Goal: Task Accomplishment & Management: Use online tool/utility

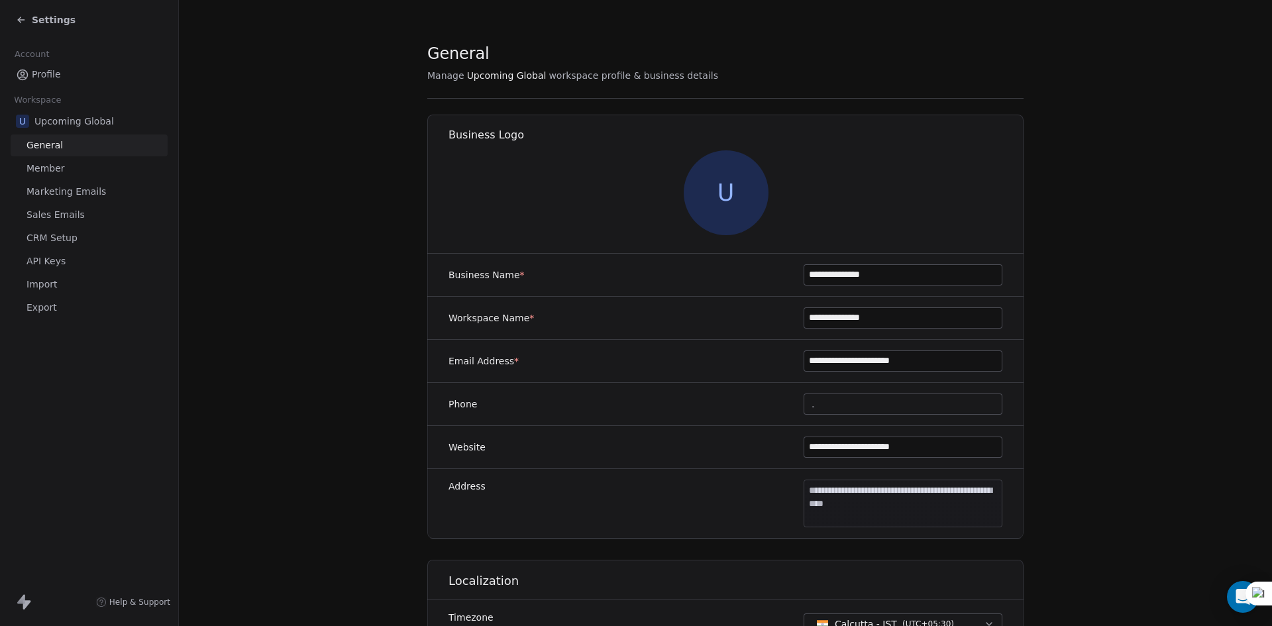
click at [31, 17] on div "Settings" at bounding box center [46, 19] width 60 height 13
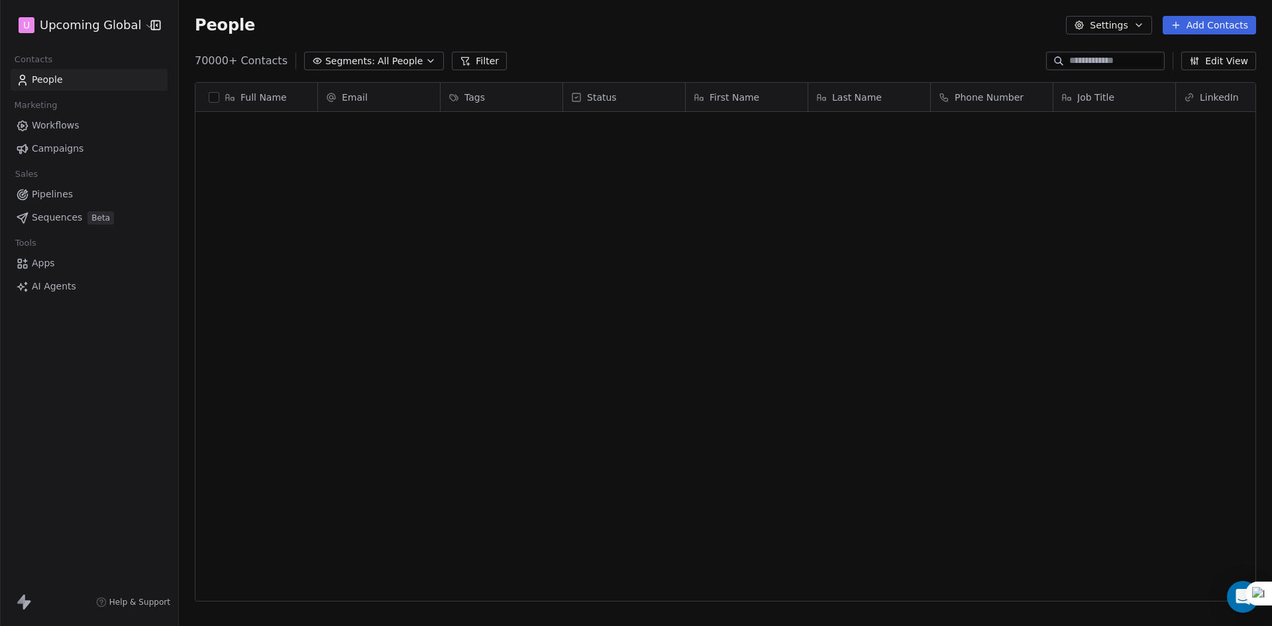
scroll to position [2157, 0]
click at [467, 201] on div "grid" at bounding box center [502, 211] width 123 height 31
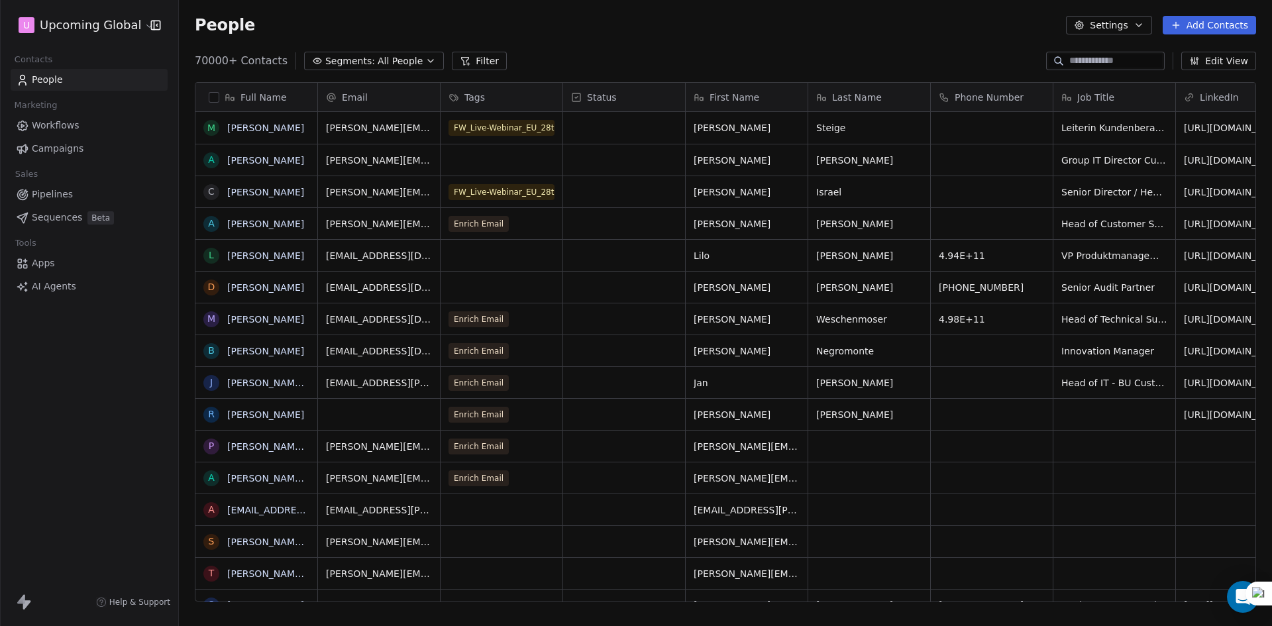
scroll to position [541, 1084]
click at [500, 256] on div "grid" at bounding box center [502, 255] width 122 height 31
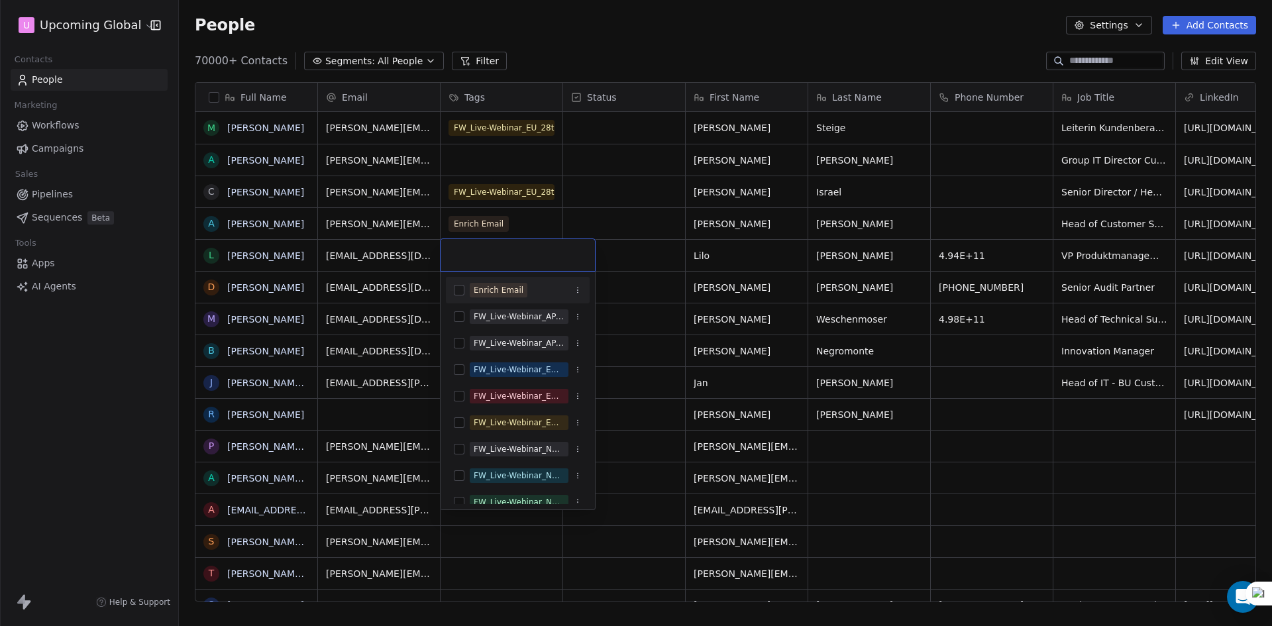
click at [501, 284] on span "Enrich Email" at bounding box center [499, 290] width 58 height 15
click at [621, 74] on html "U Upcoming Global Contacts People Marketing Workflows Campaigns Sales Pipelines…" at bounding box center [636, 313] width 1272 height 626
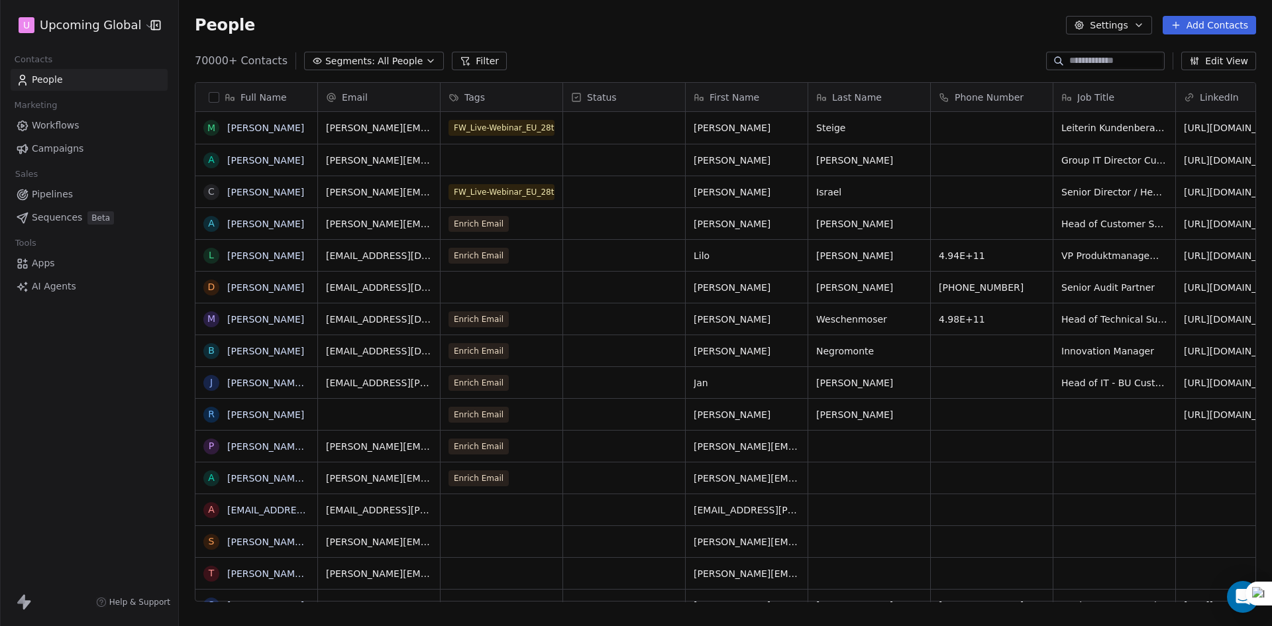
click at [394, 60] on span "All People" at bounding box center [400, 61] width 45 height 14
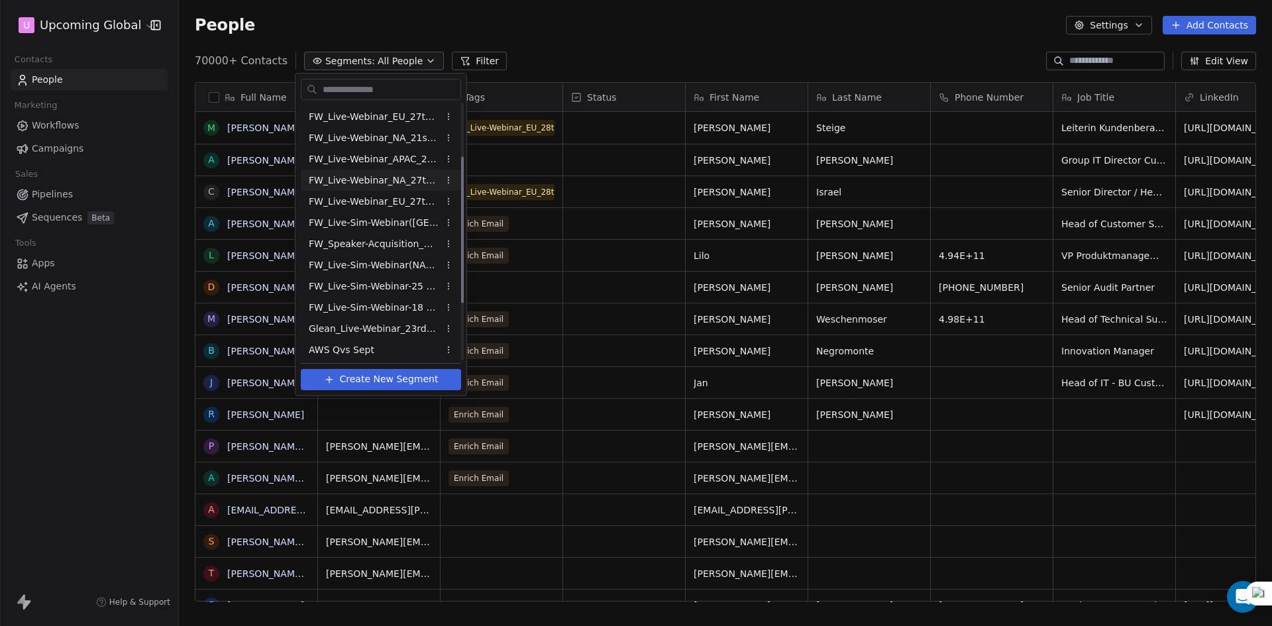
scroll to position [193, 0]
click at [368, 350] on span "Saviynt_In-Person Event_Sept & [DATE] ([GEOGRAPHIC_DATA])" at bounding box center [374, 348] width 130 height 14
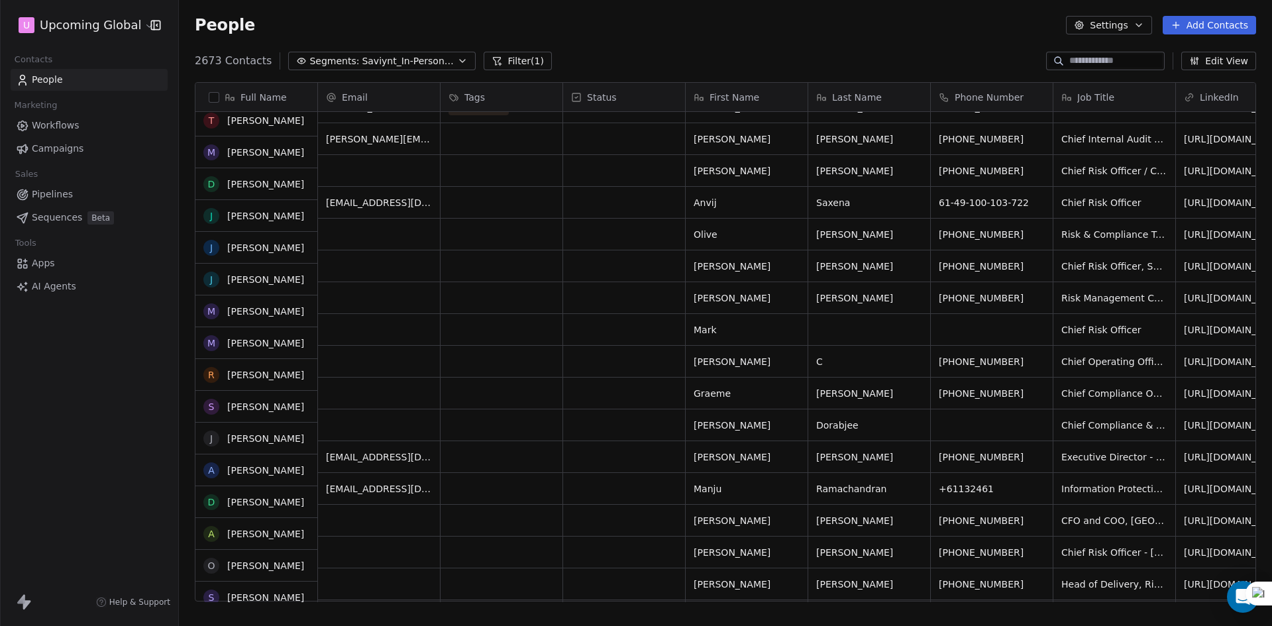
scroll to position [530, 0]
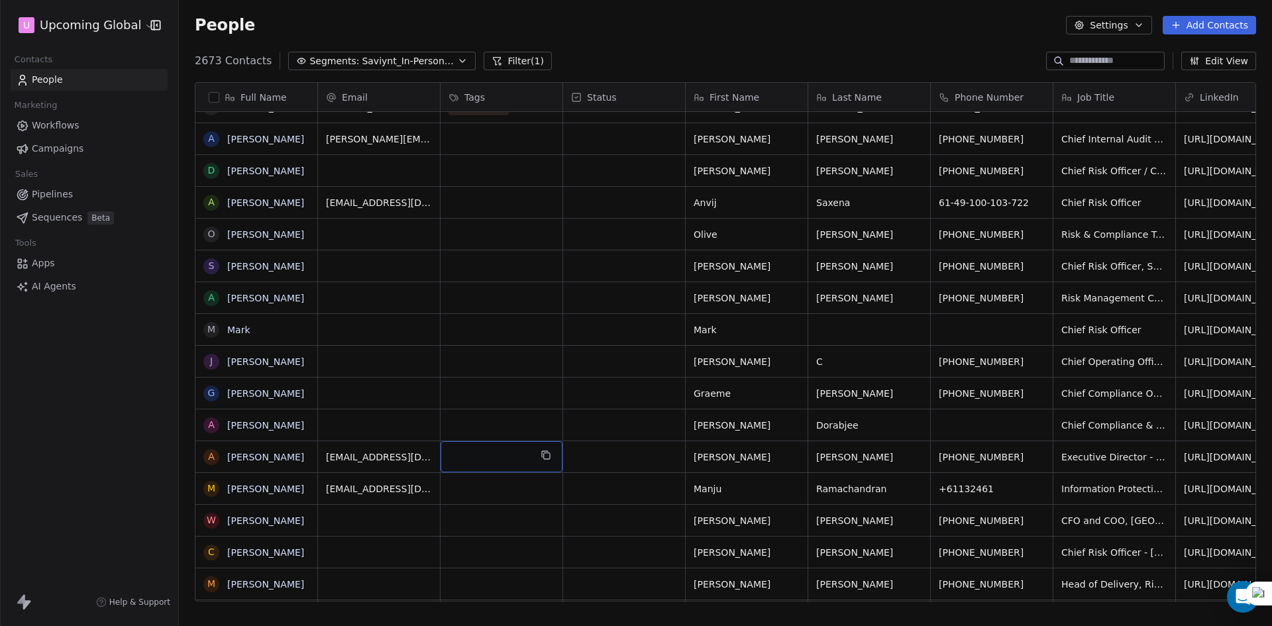
click at [469, 457] on div "grid" at bounding box center [502, 456] width 122 height 31
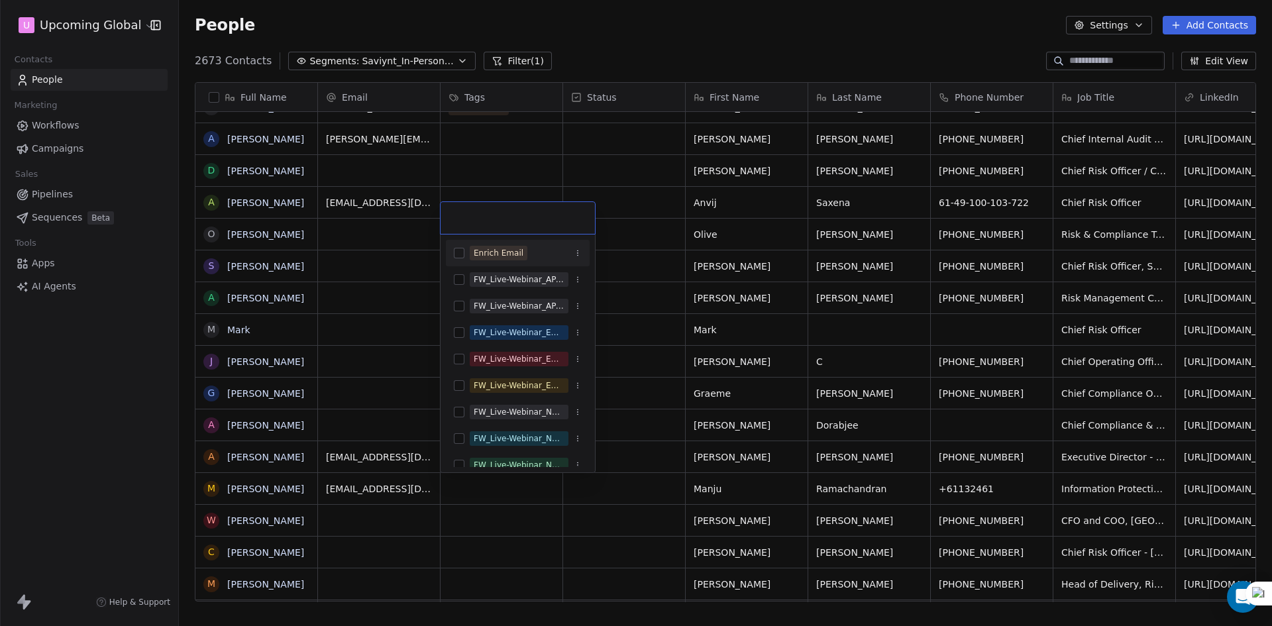
click at [499, 248] on div "Enrich Email" at bounding box center [499, 253] width 50 height 12
click at [468, 498] on html "U Upcoming Global Contacts People Marketing Workflows Campaigns Sales Pipelines…" at bounding box center [636, 313] width 1272 height 626
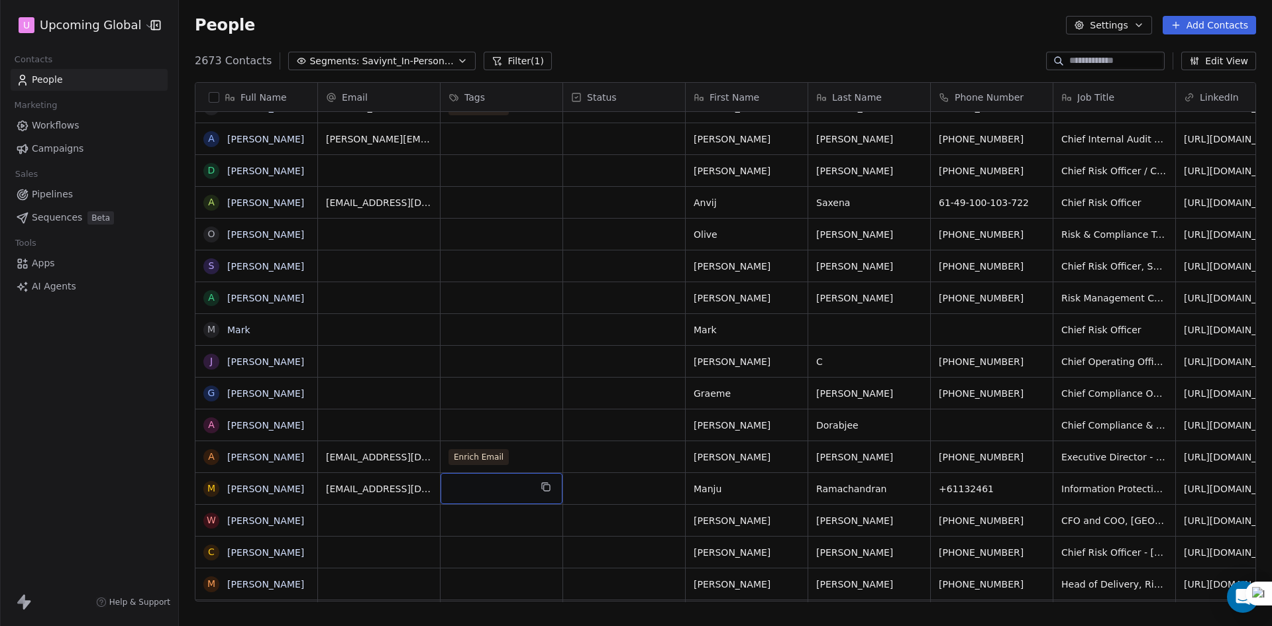
click at [471, 492] on div "grid" at bounding box center [502, 488] width 122 height 31
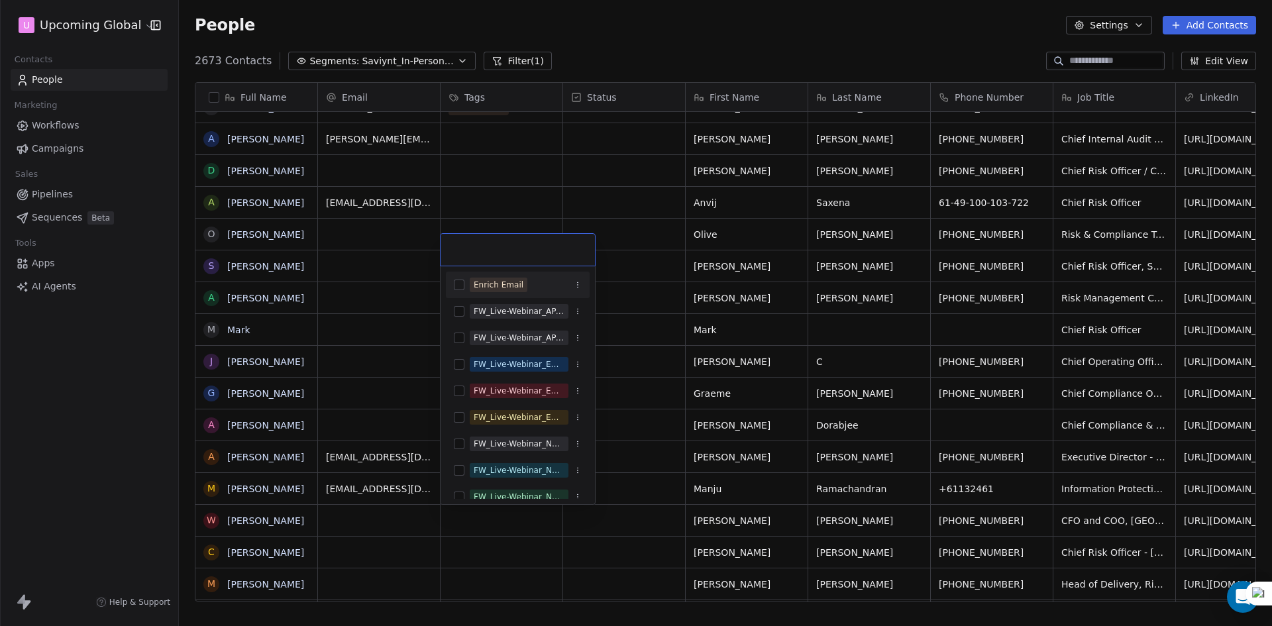
click at [499, 276] on div "Enrich Email" at bounding box center [518, 284] width 144 height 21
click at [685, 42] on html "U Upcoming Global Contacts People Marketing Workflows Campaigns Sales Pipelines…" at bounding box center [636, 313] width 1272 height 626
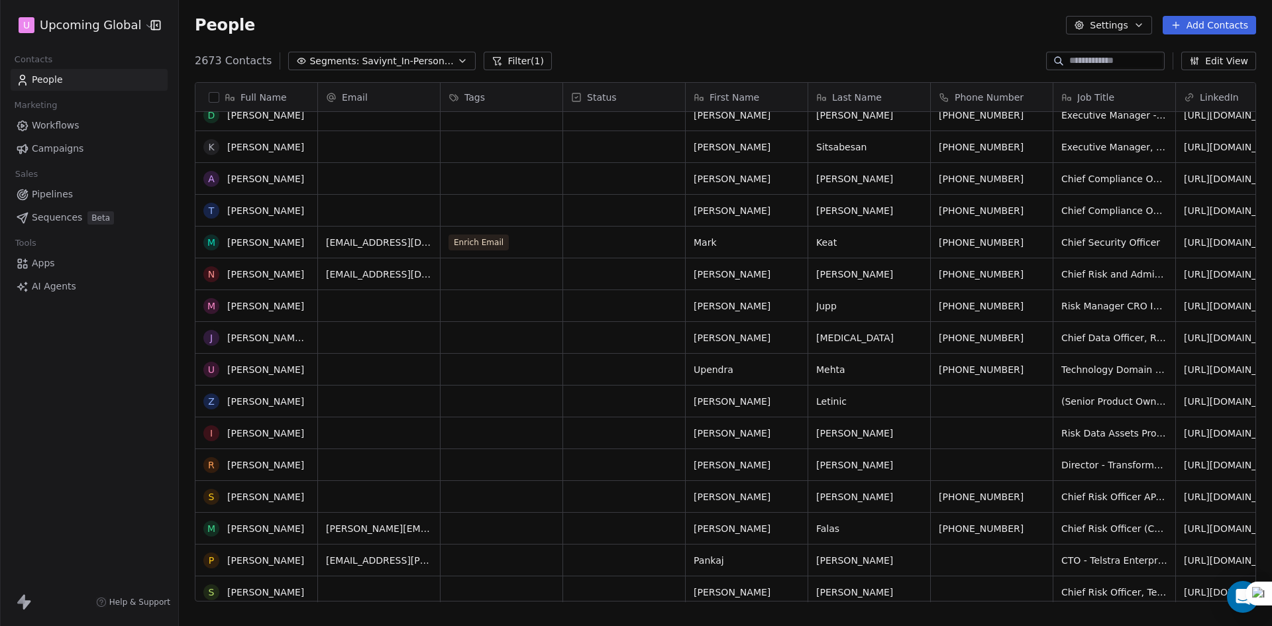
scroll to position [1193, 0]
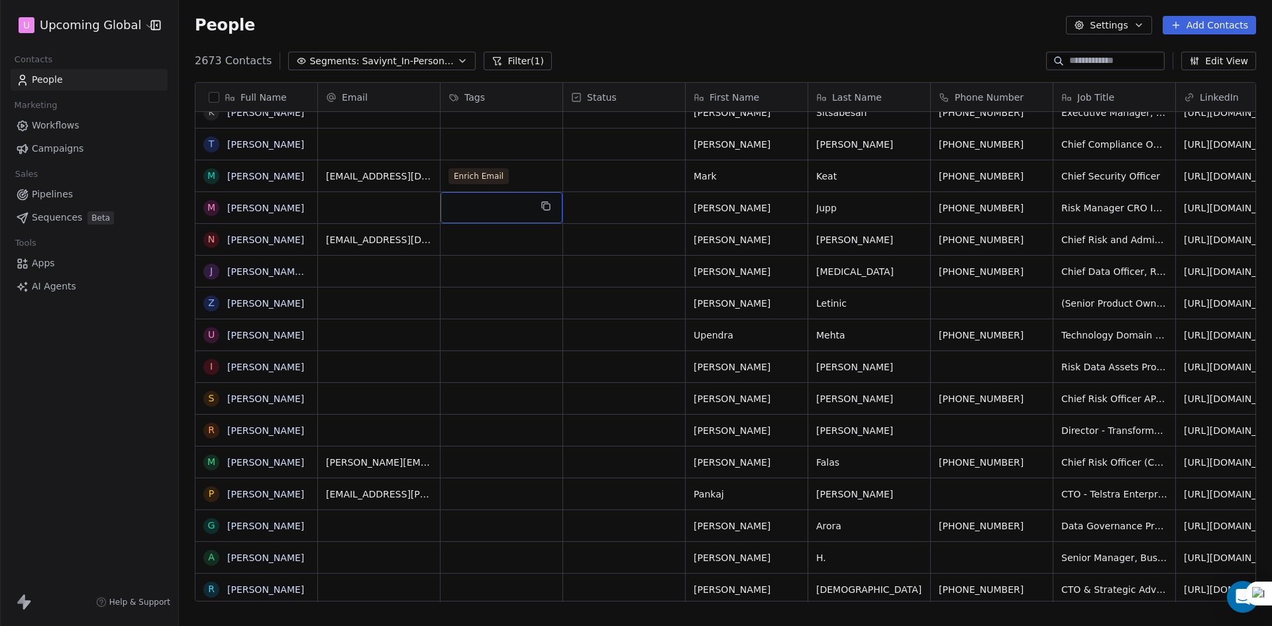
click at [481, 205] on div "grid" at bounding box center [502, 207] width 122 height 31
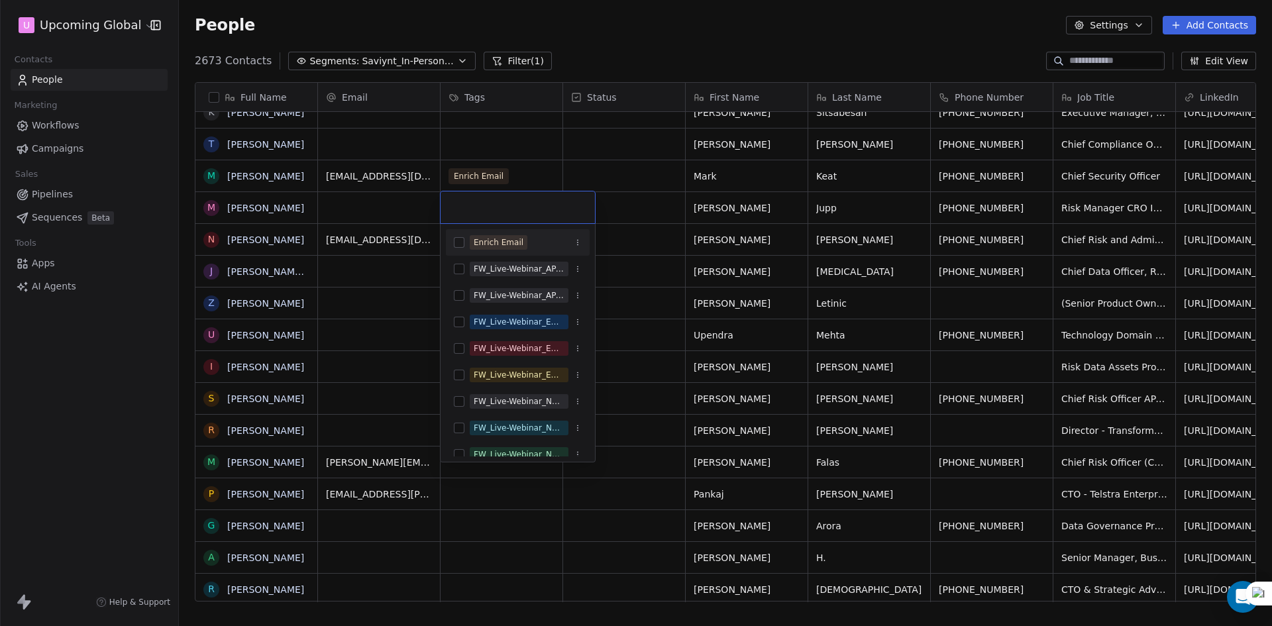
click at [407, 242] on html "U Upcoming Global Contacts People Marketing Workflows Campaigns Sales Pipelines…" at bounding box center [636, 313] width 1272 height 626
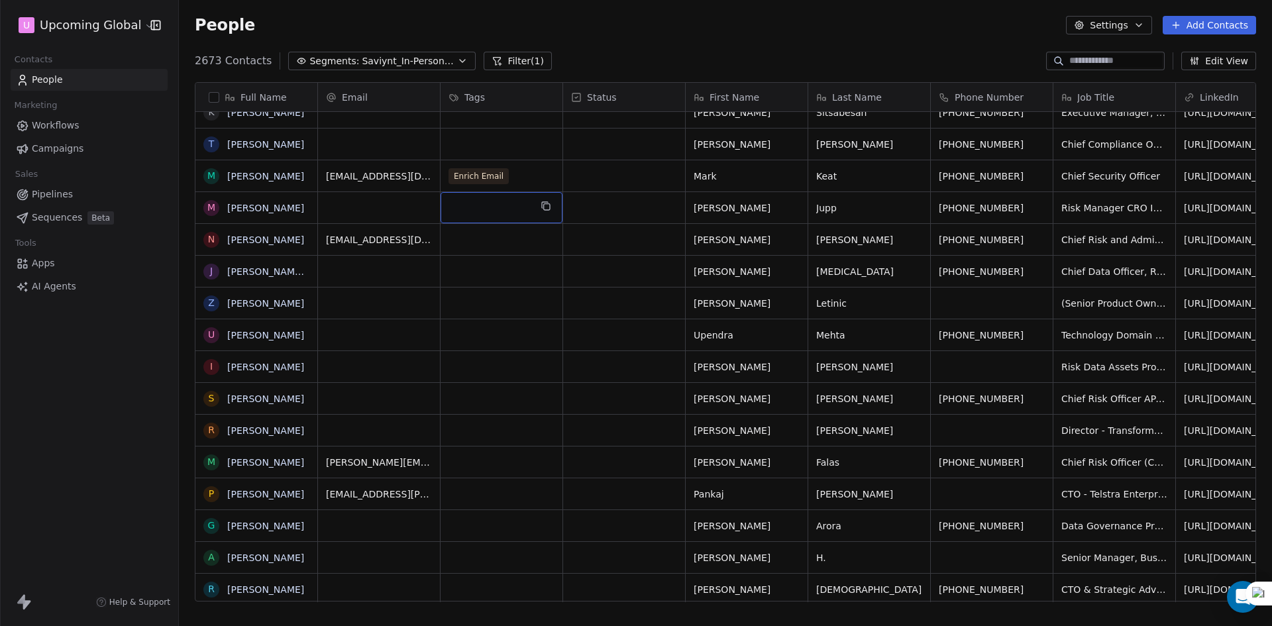
click at [488, 203] on div "grid" at bounding box center [502, 207] width 122 height 31
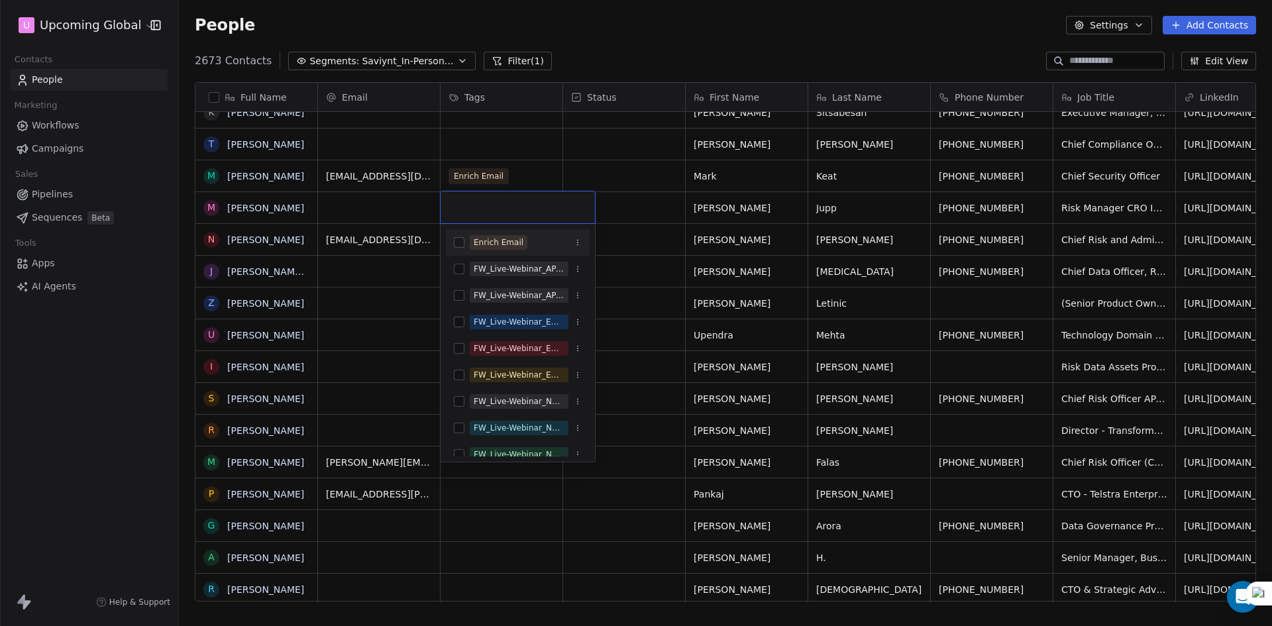
click at [502, 234] on div "Enrich Email" at bounding box center [518, 242] width 144 height 21
click at [362, 211] on html "U Upcoming Global Contacts People Marketing Workflows Campaigns Sales Pipelines…" at bounding box center [636, 313] width 1272 height 626
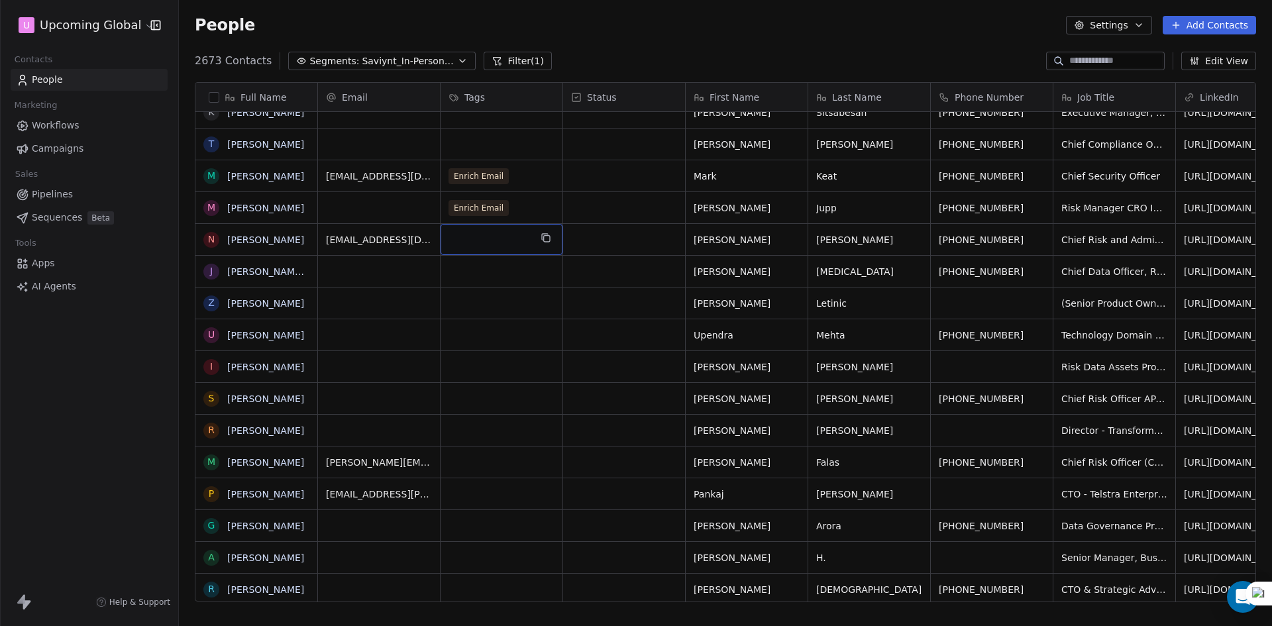
click at [467, 241] on div "grid" at bounding box center [502, 239] width 122 height 31
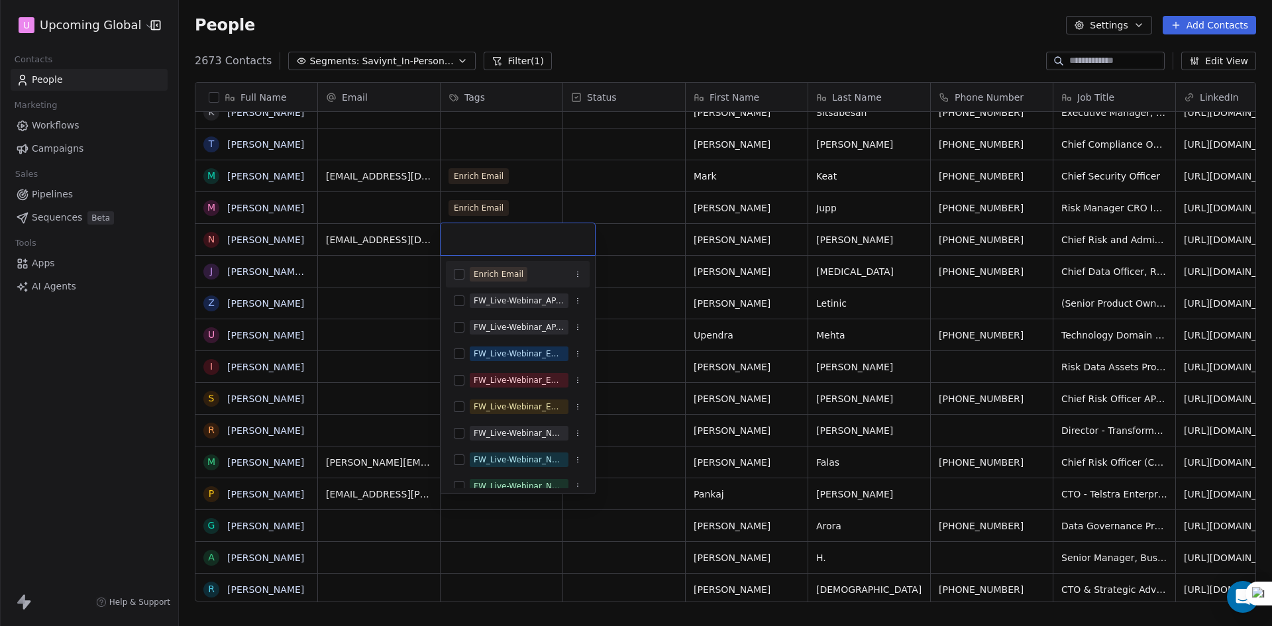
click at [491, 281] on span "Enrich Email" at bounding box center [499, 274] width 58 height 15
click at [380, 258] on html "U Upcoming Global Contacts People Marketing Workflows Campaigns Sales Pipelines…" at bounding box center [636, 313] width 1272 height 626
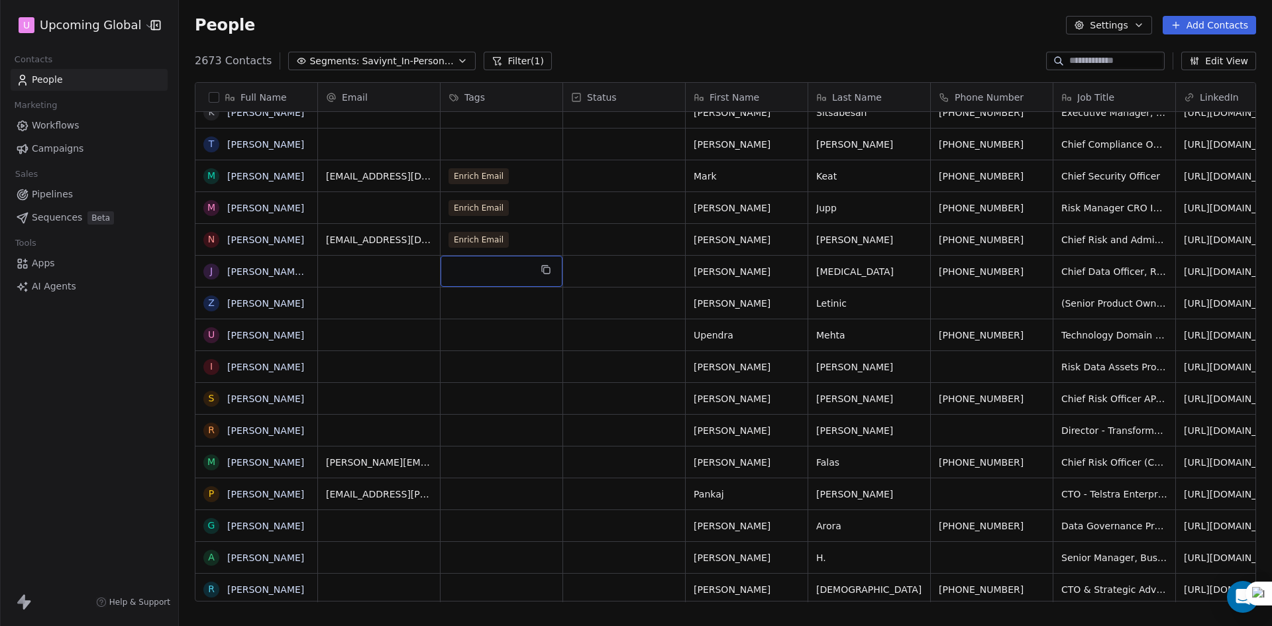
click at [484, 270] on div "grid" at bounding box center [502, 271] width 122 height 31
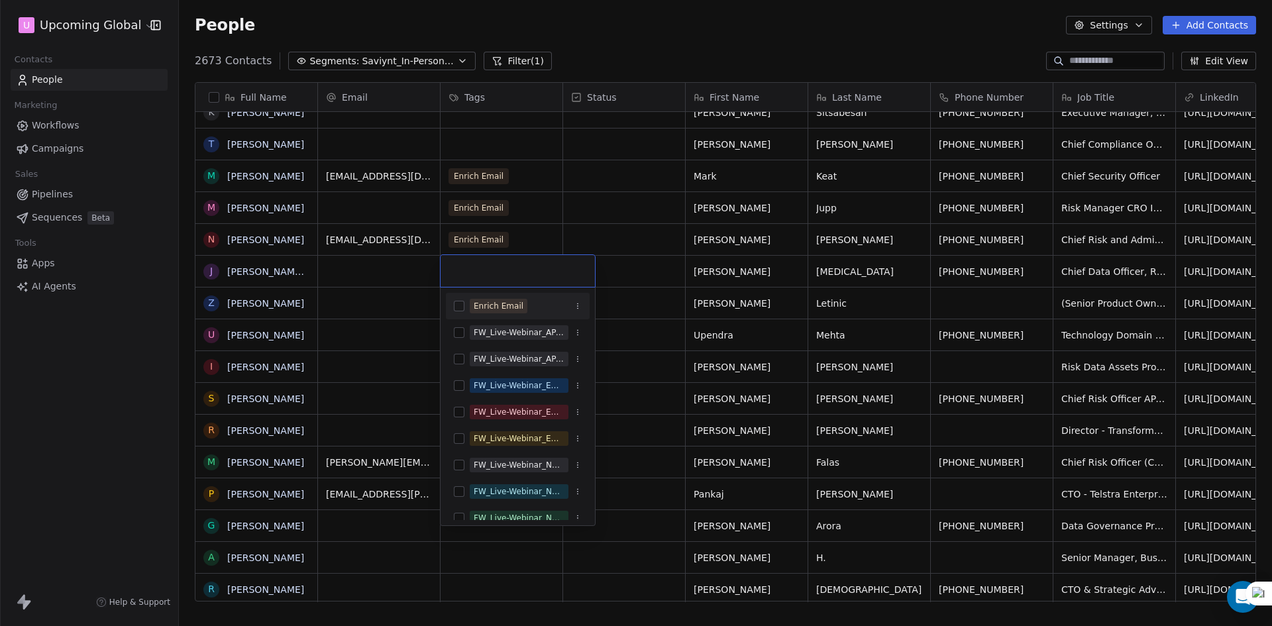
click at [498, 304] on div "Enrich Email" at bounding box center [499, 306] width 50 height 12
click at [679, 48] on html "U Upcoming Global Contacts People Marketing Workflows Campaigns Sales Pipelines…" at bounding box center [636, 313] width 1272 height 626
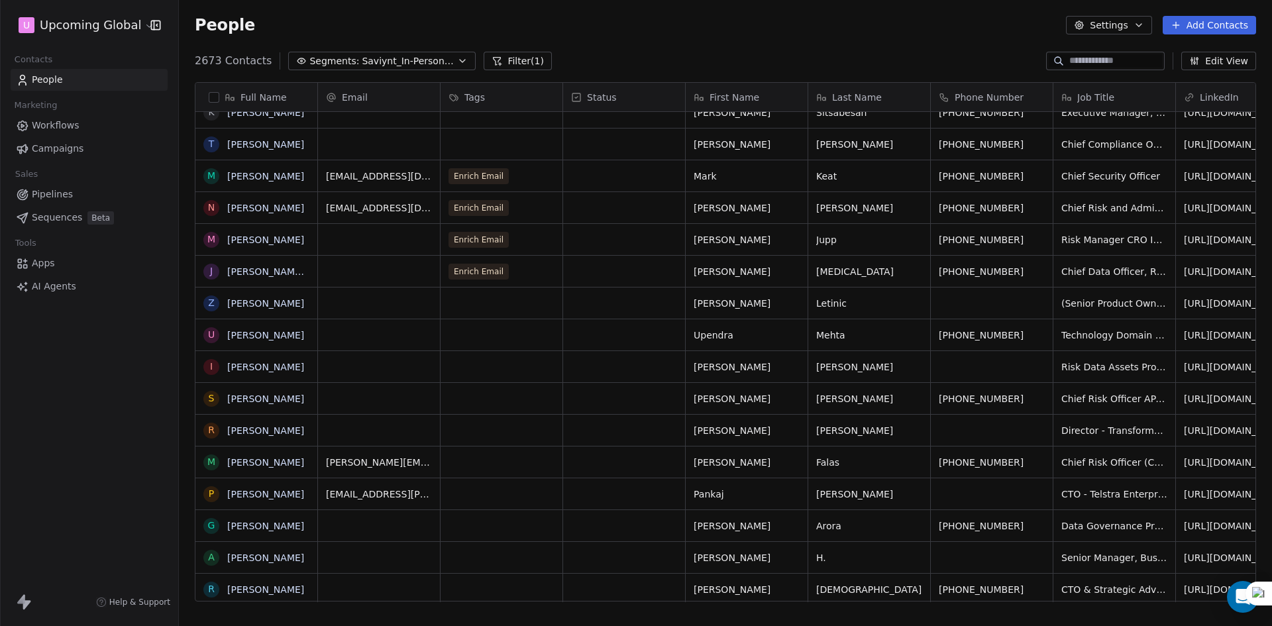
click at [215, 95] on button "button" at bounding box center [214, 97] width 11 height 11
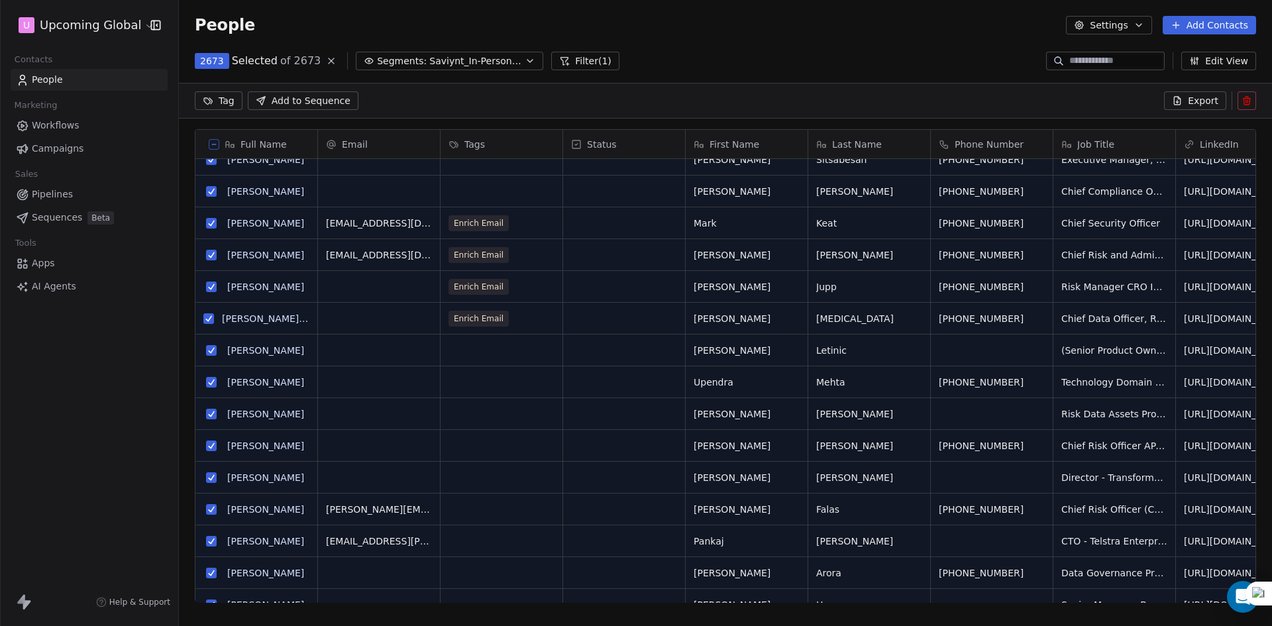
scroll to position [494, 1084]
click at [225, 101] on html "U Upcoming Global Contacts People Marketing Workflows Campaigns Sales Pipelines…" at bounding box center [636, 313] width 1272 height 626
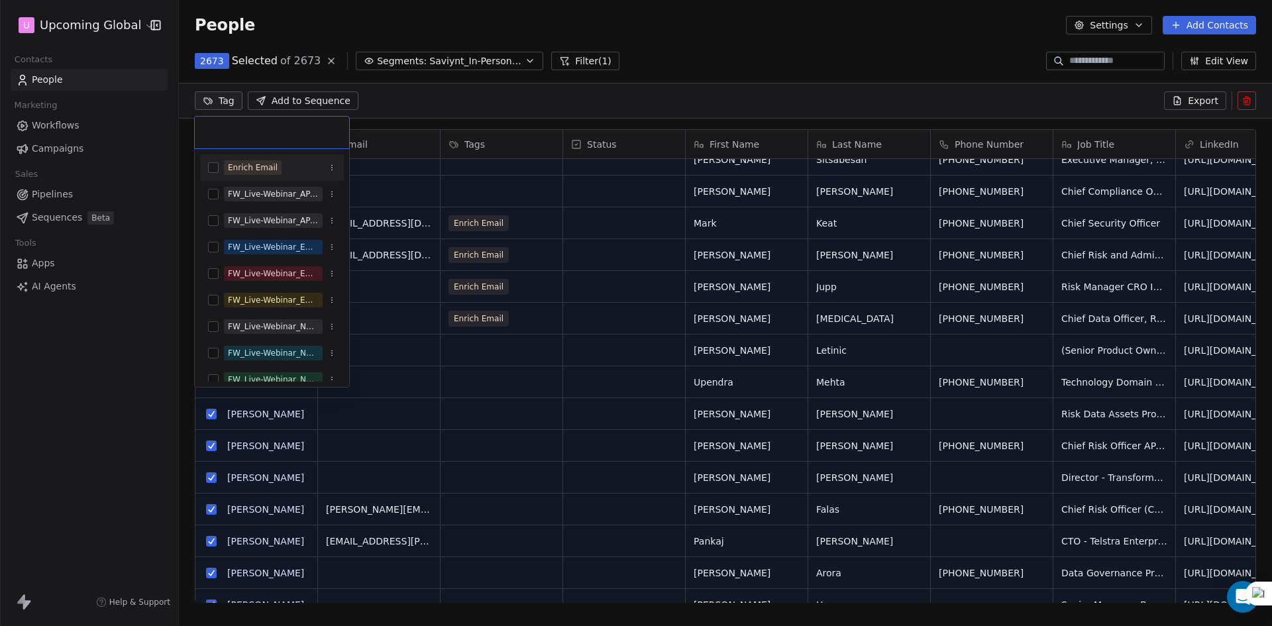
click at [329, 169] on icon "Suggestions" at bounding box center [332, 168] width 8 height 8
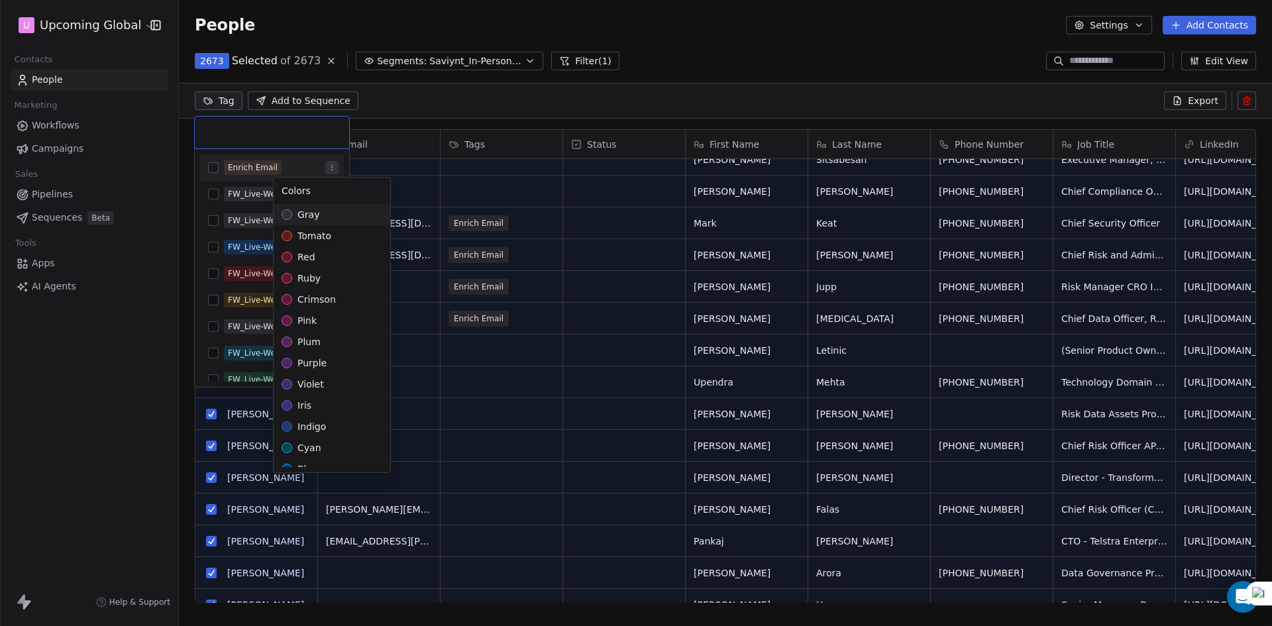
click at [745, 59] on html "U Upcoming Global Contacts People Marketing Workflows Campaigns Sales Pipelines…" at bounding box center [636, 313] width 1272 height 626
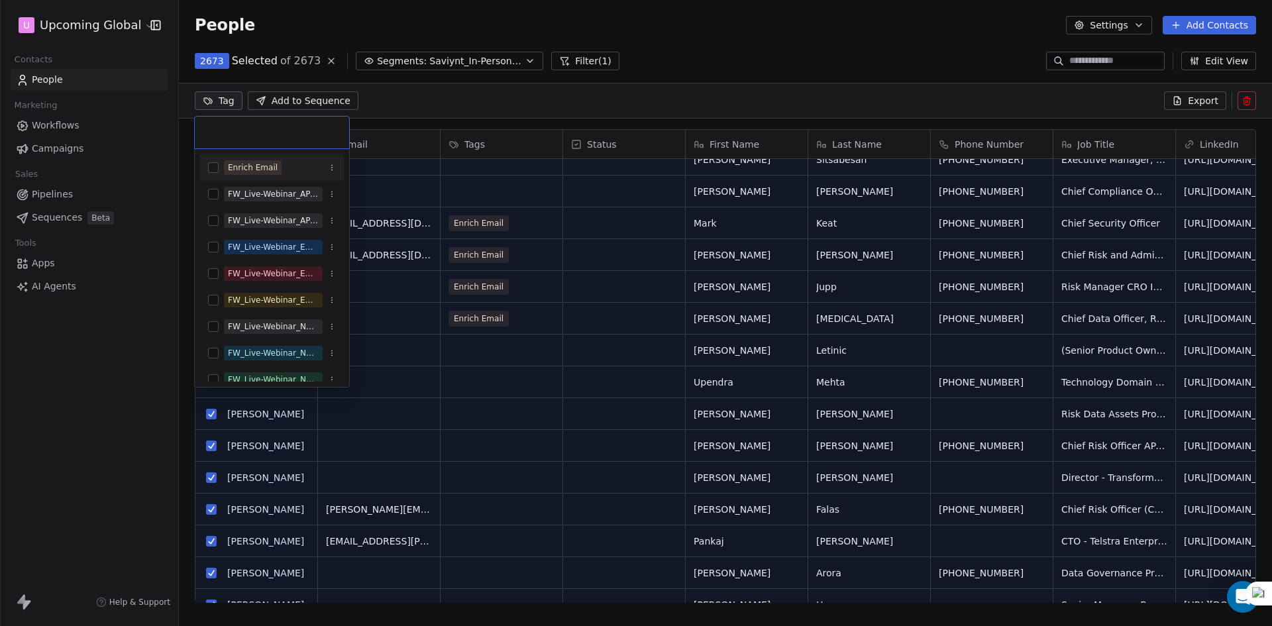
click at [473, 35] on html "U Upcoming Global Contacts People Marketing Workflows Campaigns Sales Pipelines…" at bounding box center [636, 313] width 1272 height 626
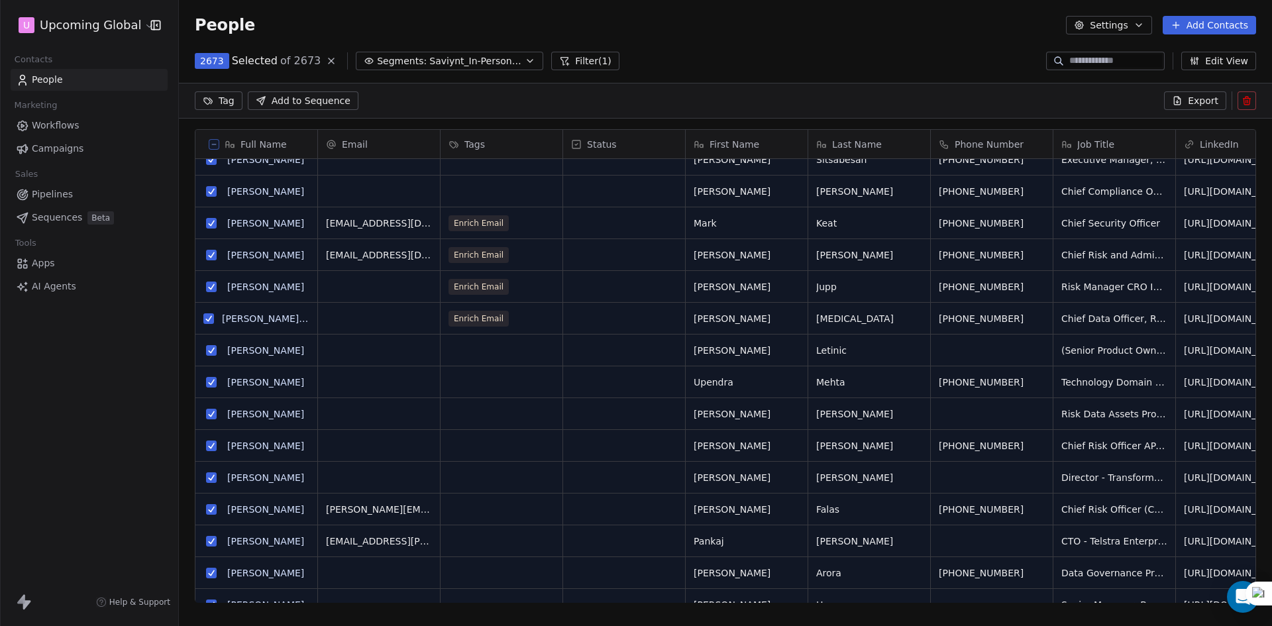
click at [803, 55] on div "2673 Selected of 2673 Segments: Saviynt_In-Person Event_Sept & [DATE] ([GEOGRAP…" at bounding box center [725, 60] width 1093 height 21
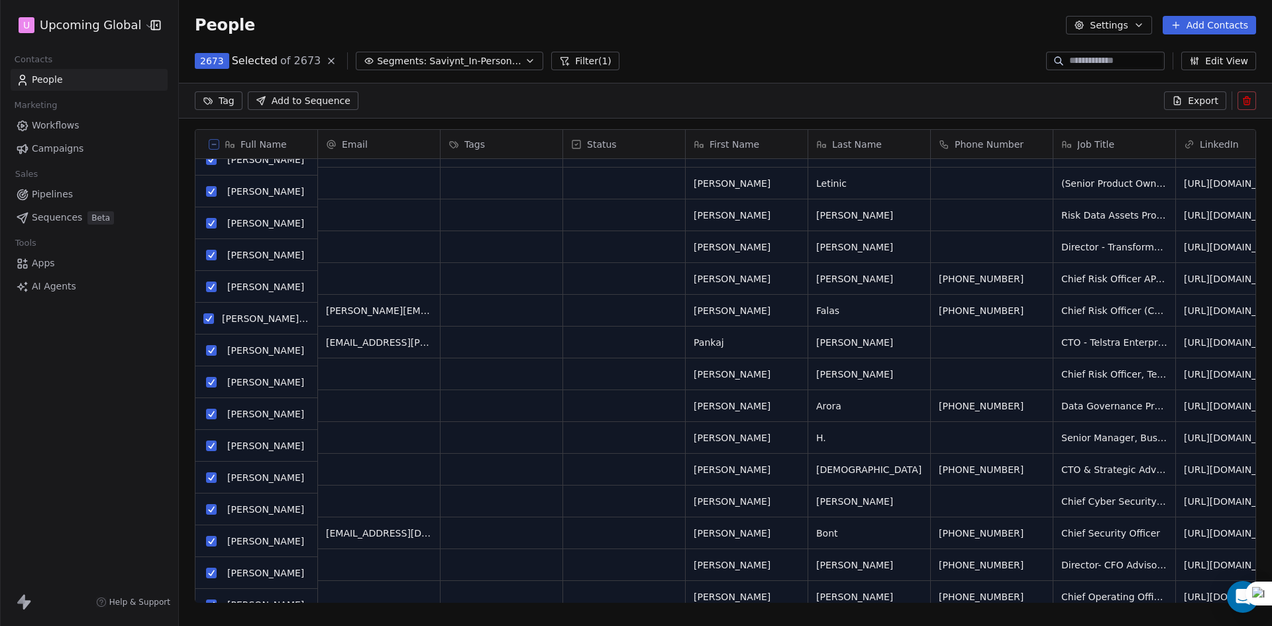
scroll to position [1392, 0]
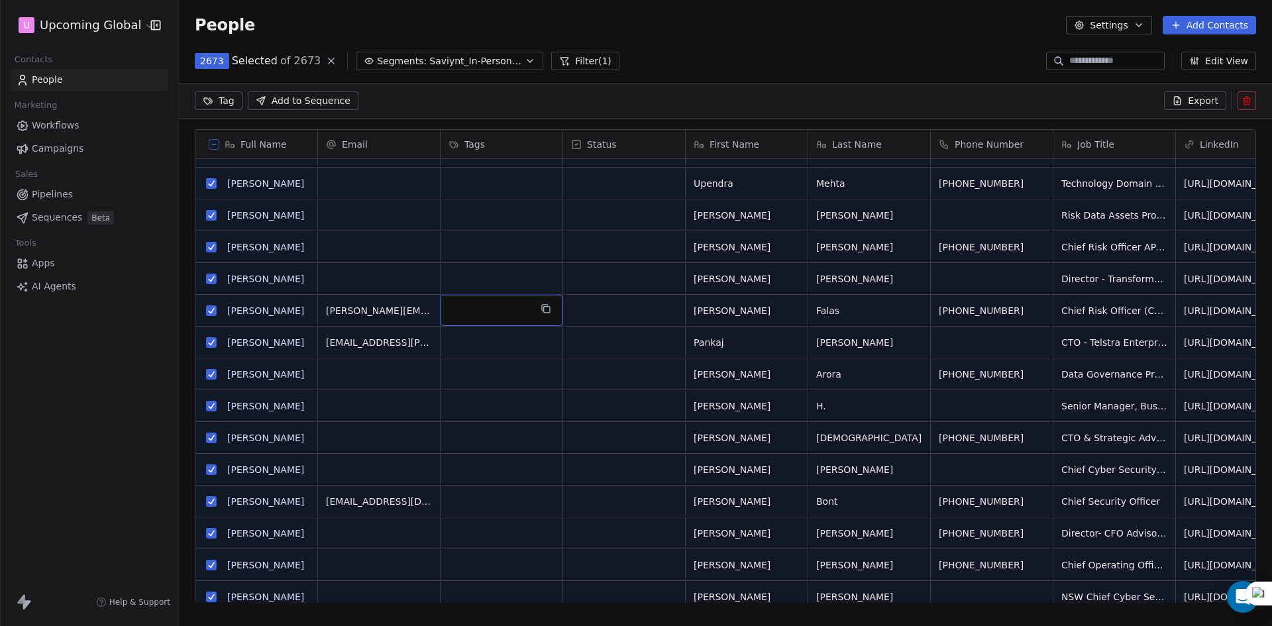
click at [495, 310] on div "grid" at bounding box center [502, 310] width 122 height 31
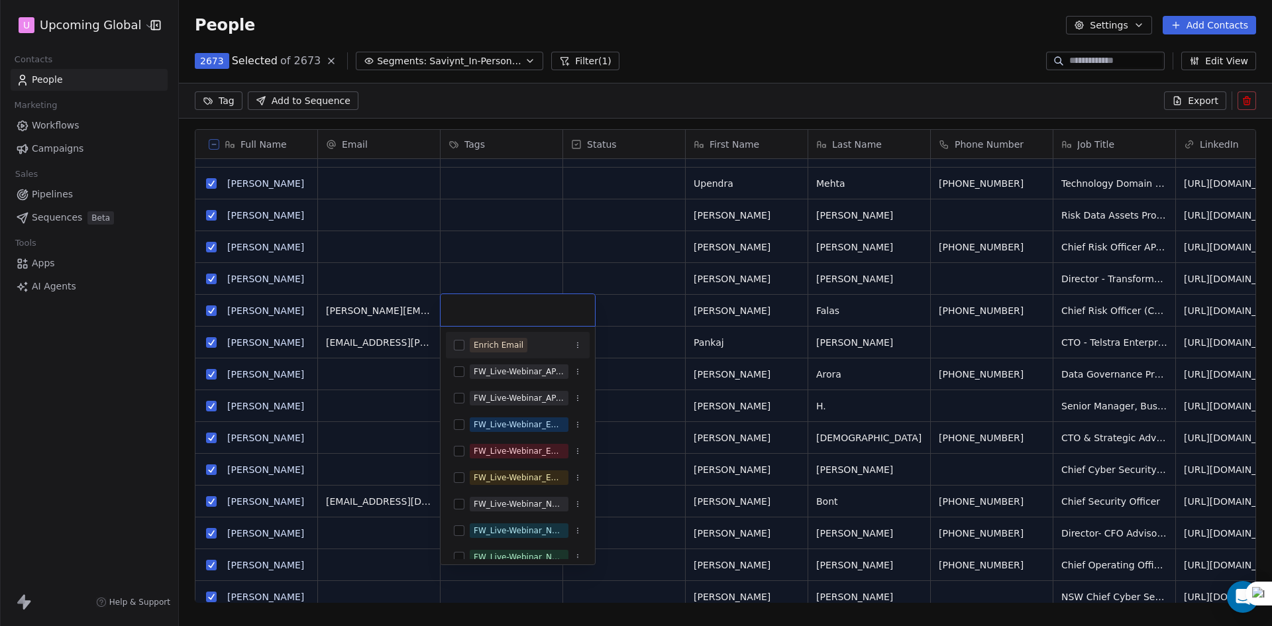
click at [500, 341] on div "Enrich Email" at bounding box center [499, 345] width 50 height 12
click at [667, 247] on html "U Upcoming Global Contacts People Marketing Workflows Campaigns Sales Pipelines…" at bounding box center [636, 313] width 1272 height 626
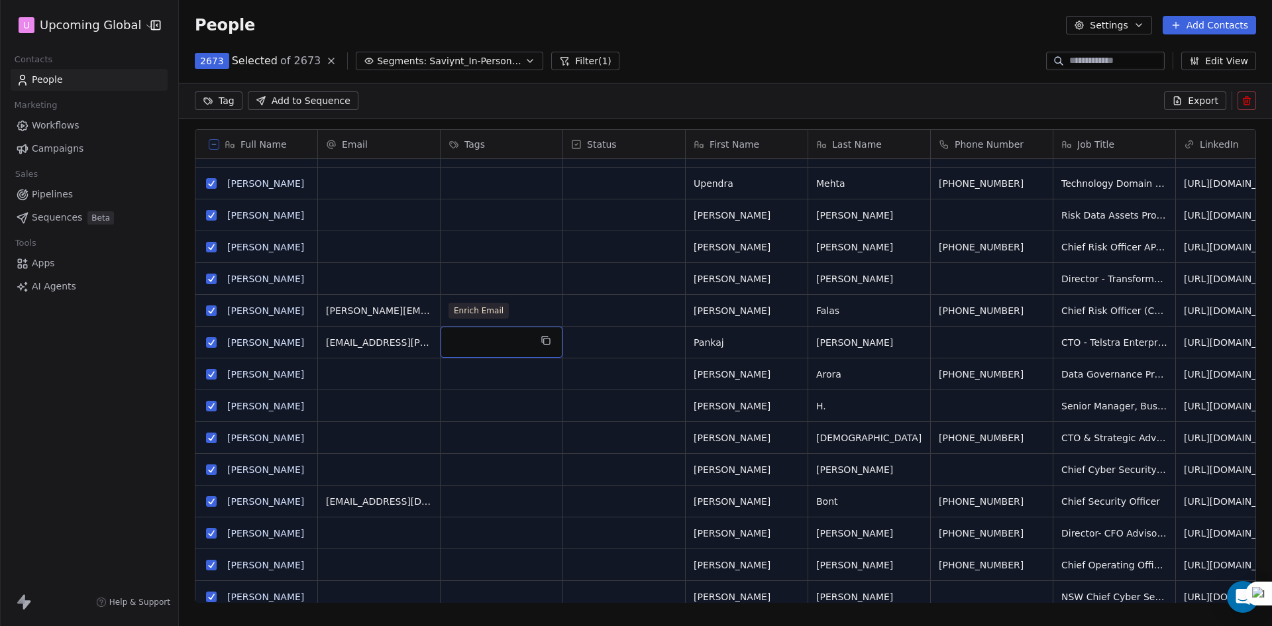
click at [496, 345] on div "grid" at bounding box center [502, 342] width 122 height 31
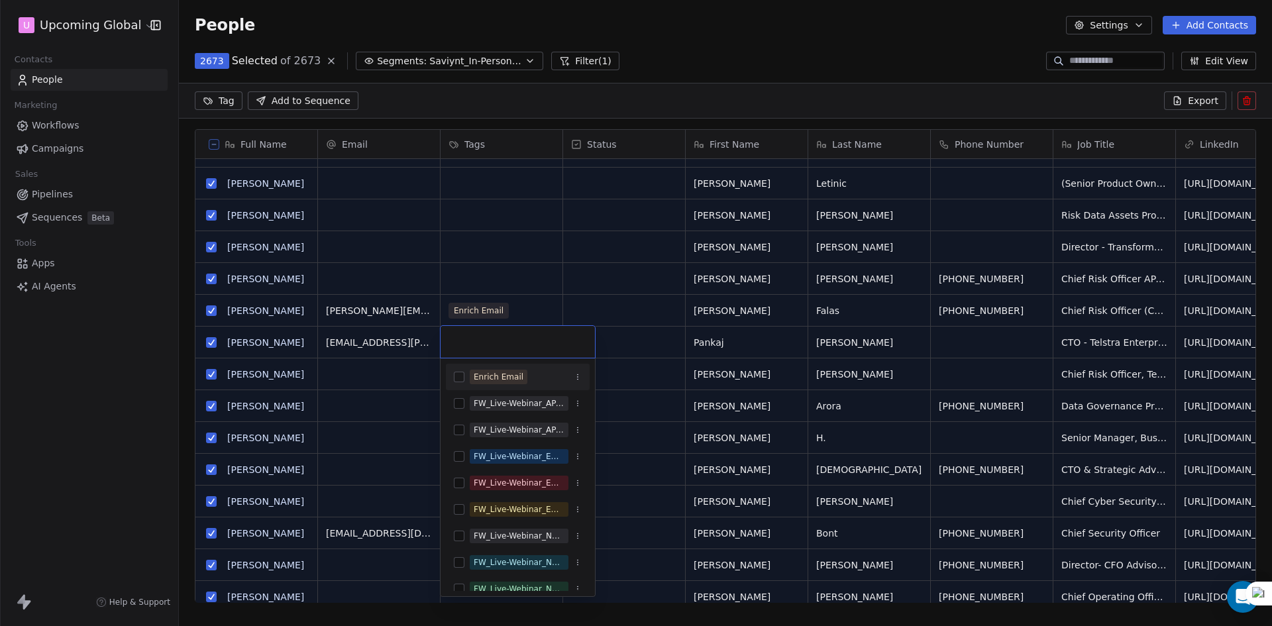
click at [509, 384] on div "Enrich Email" at bounding box center [518, 376] width 144 height 21
click at [642, 340] on html "U Upcoming Global Contacts People Marketing Workflows Campaigns Sales Pipelines…" at bounding box center [636, 313] width 1272 height 626
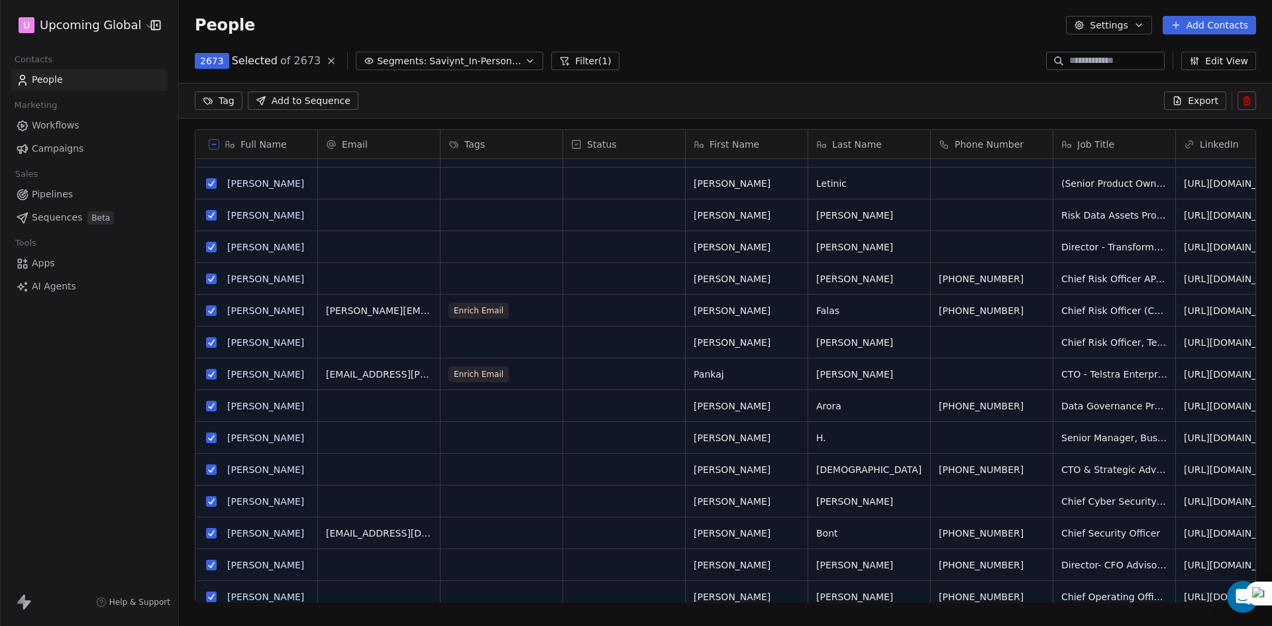
click at [55, 121] on span "Workflows" at bounding box center [56, 126] width 48 height 14
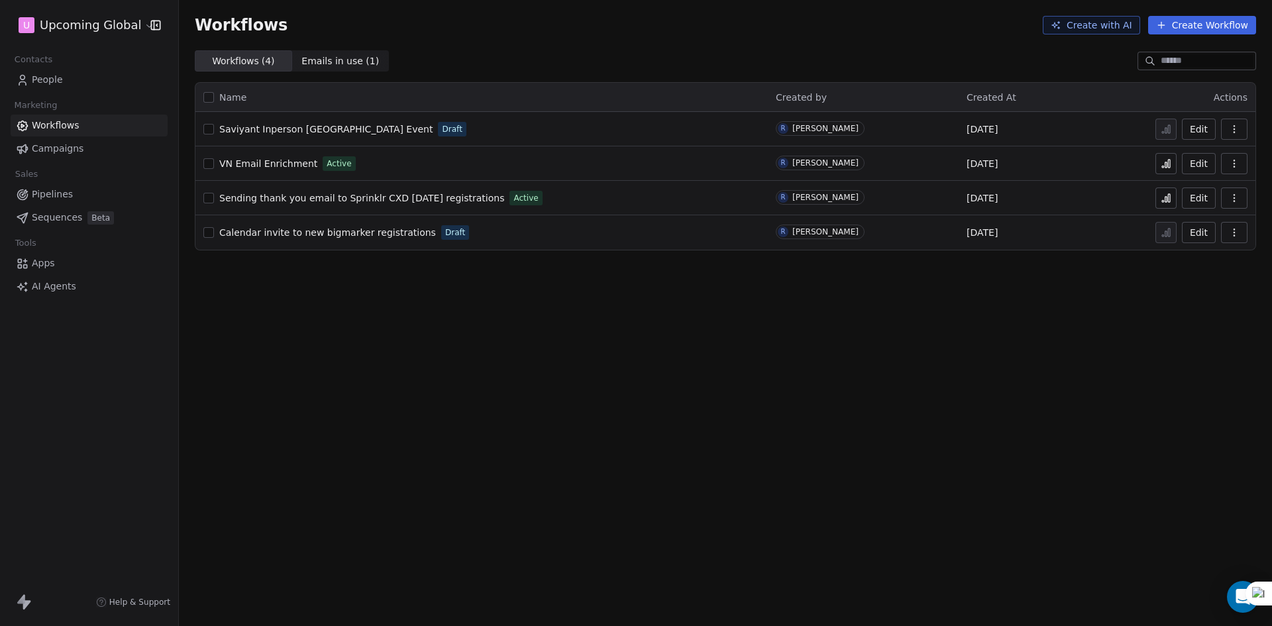
click at [54, 88] on link "People" at bounding box center [89, 80] width 157 height 22
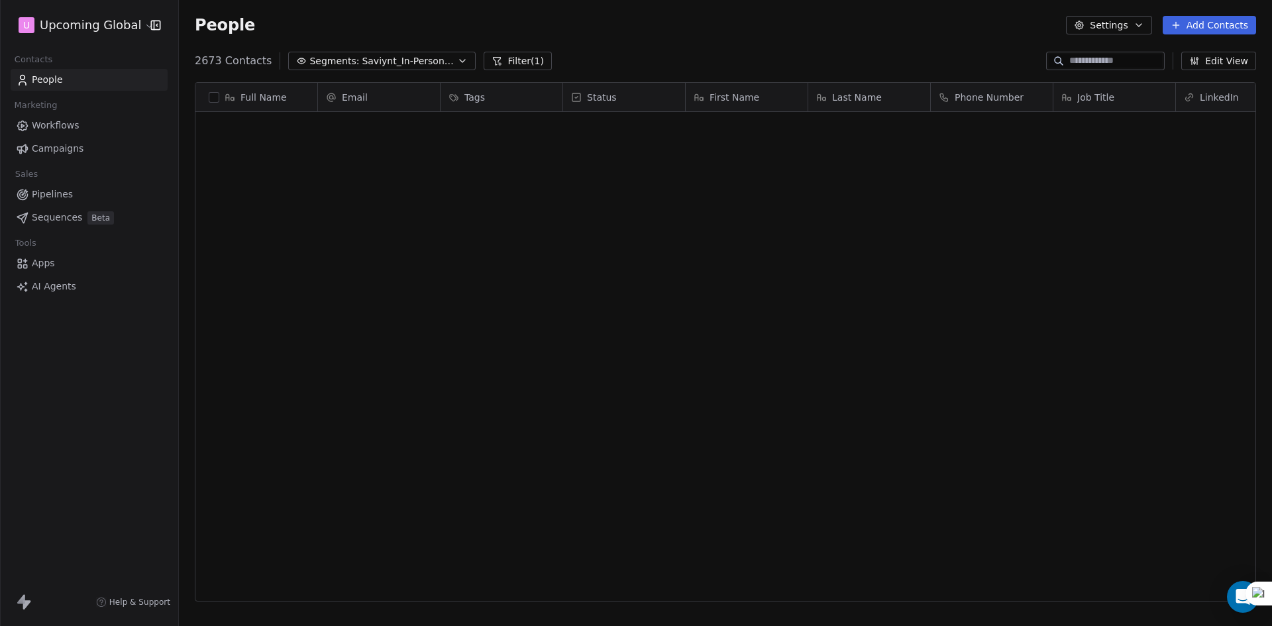
click at [396, 62] on span "Saviynt_In-Person Event_Sept & [DATE] ([GEOGRAPHIC_DATA])" at bounding box center [408, 61] width 93 height 14
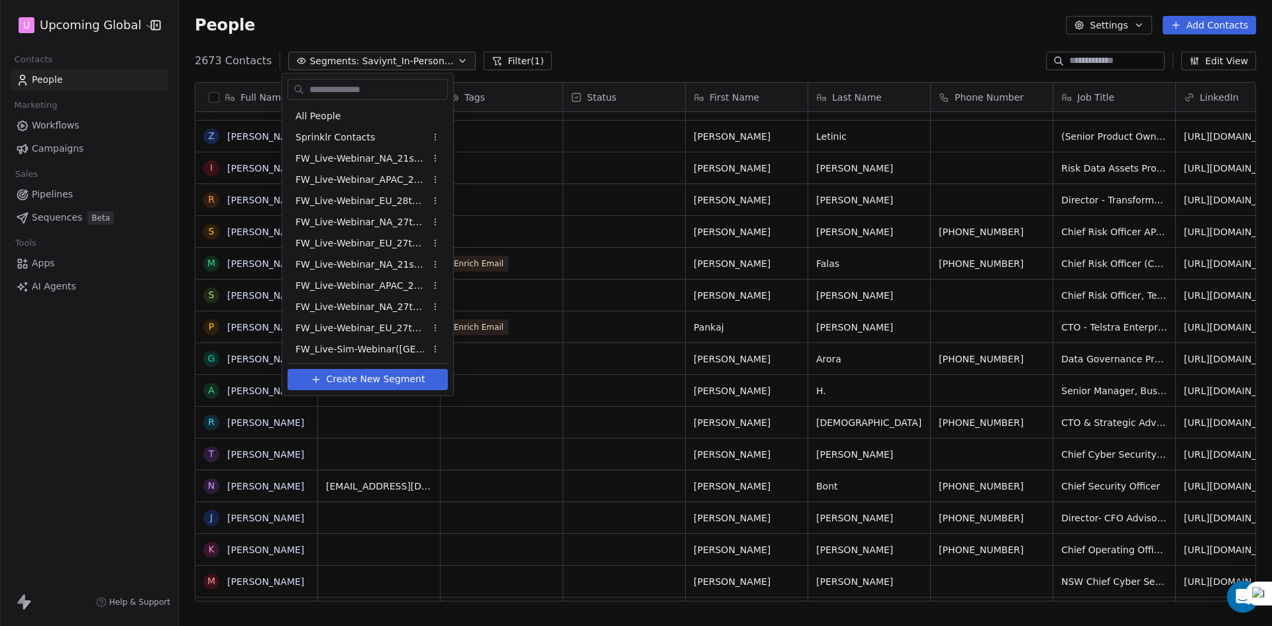
scroll to position [193, 0]
click at [594, 359] on html "U Upcoming Global Contacts People Marketing Workflows Campaigns Sales Pipelines…" at bounding box center [636, 313] width 1272 height 626
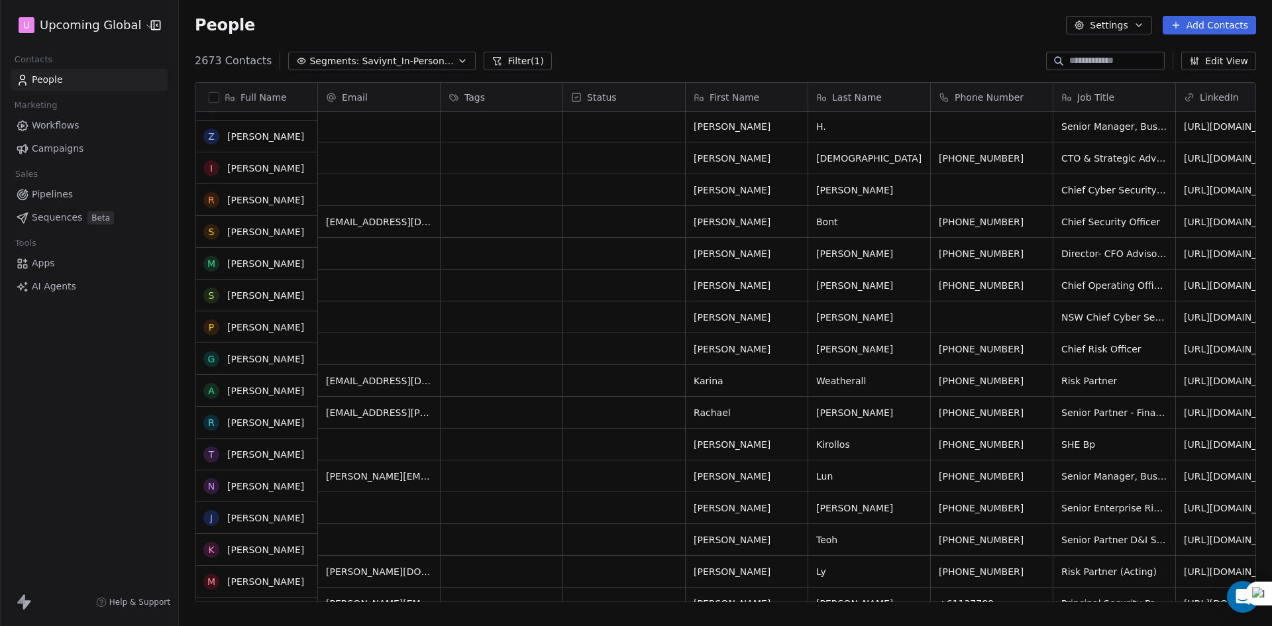
scroll to position [1657, 0]
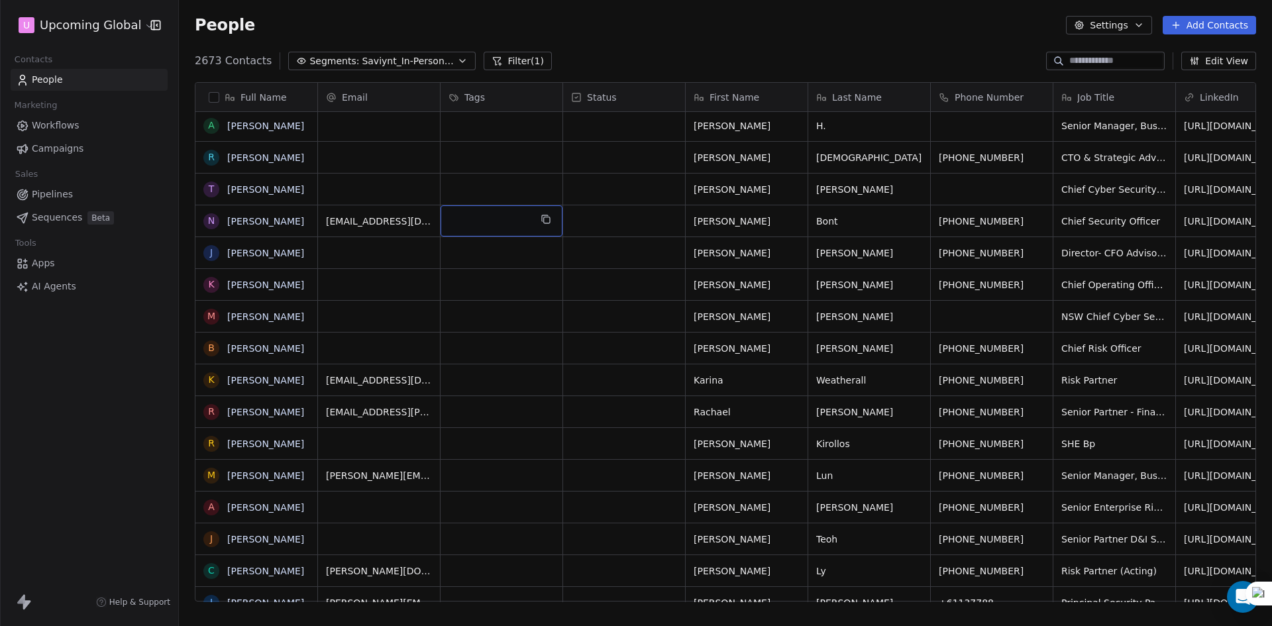
click at [516, 211] on div "grid" at bounding box center [502, 220] width 122 height 31
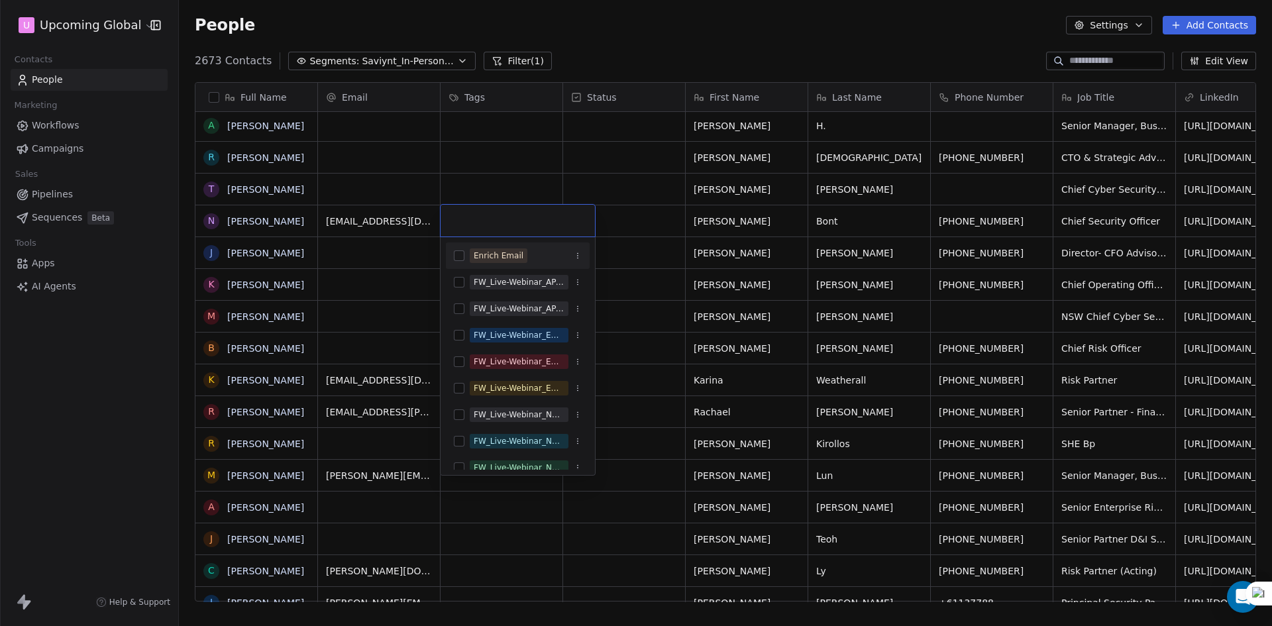
click at [516, 261] on div "Enrich Email" at bounding box center [499, 256] width 50 height 12
click at [748, 205] on html "U Upcoming Global Contacts People Marketing Workflows Campaigns Sales Pipelines…" at bounding box center [636, 313] width 1272 height 626
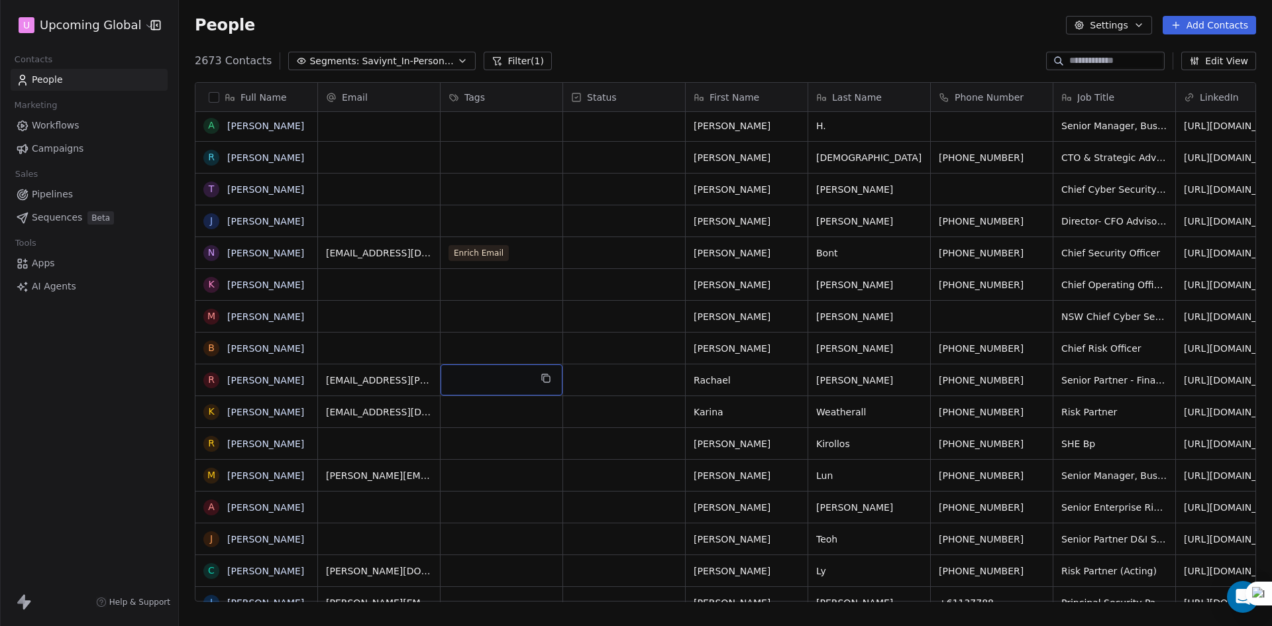
click at [461, 368] on div "grid" at bounding box center [502, 379] width 122 height 31
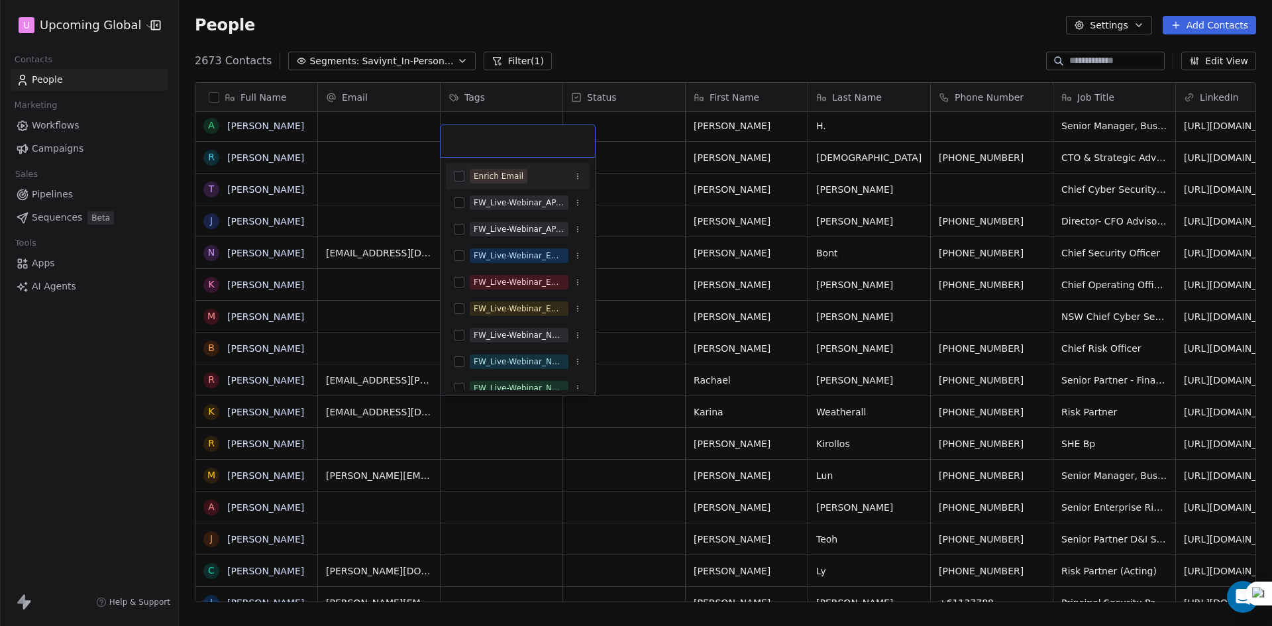
click at [516, 171] on div "Enrich Email" at bounding box center [499, 176] width 50 height 12
click at [753, 64] on html "U Upcoming Global Contacts People Marketing Workflows Campaigns Sales Pipelines…" at bounding box center [636, 313] width 1272 height 626
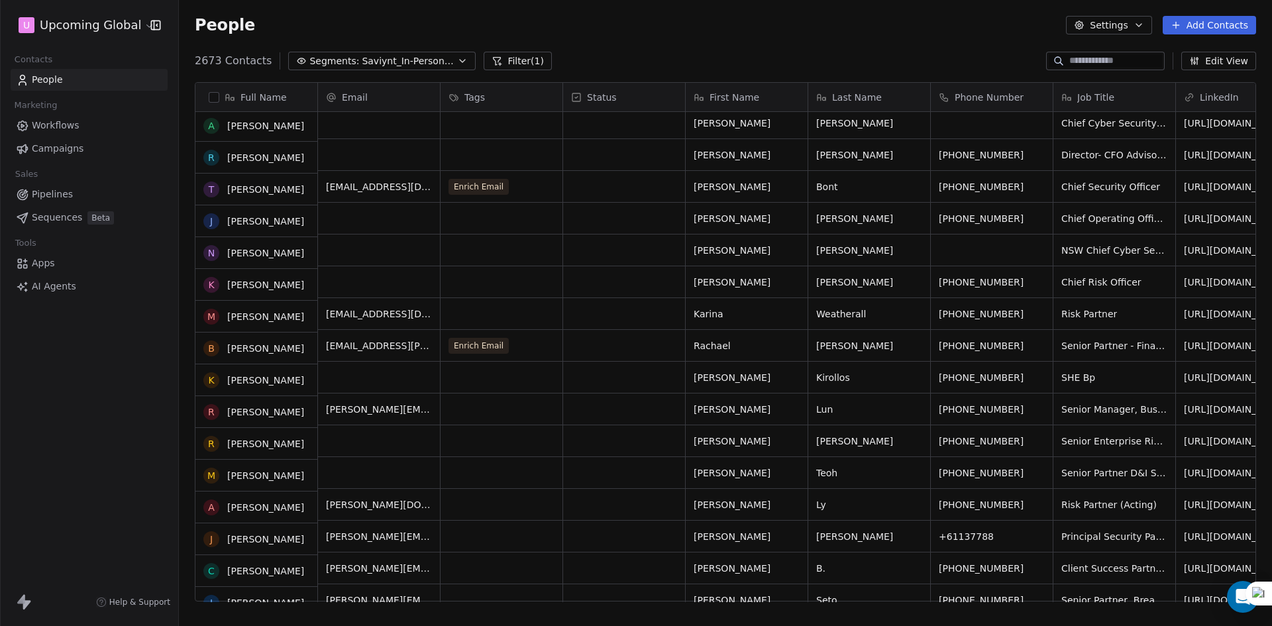
scroll to position [1723, 0]
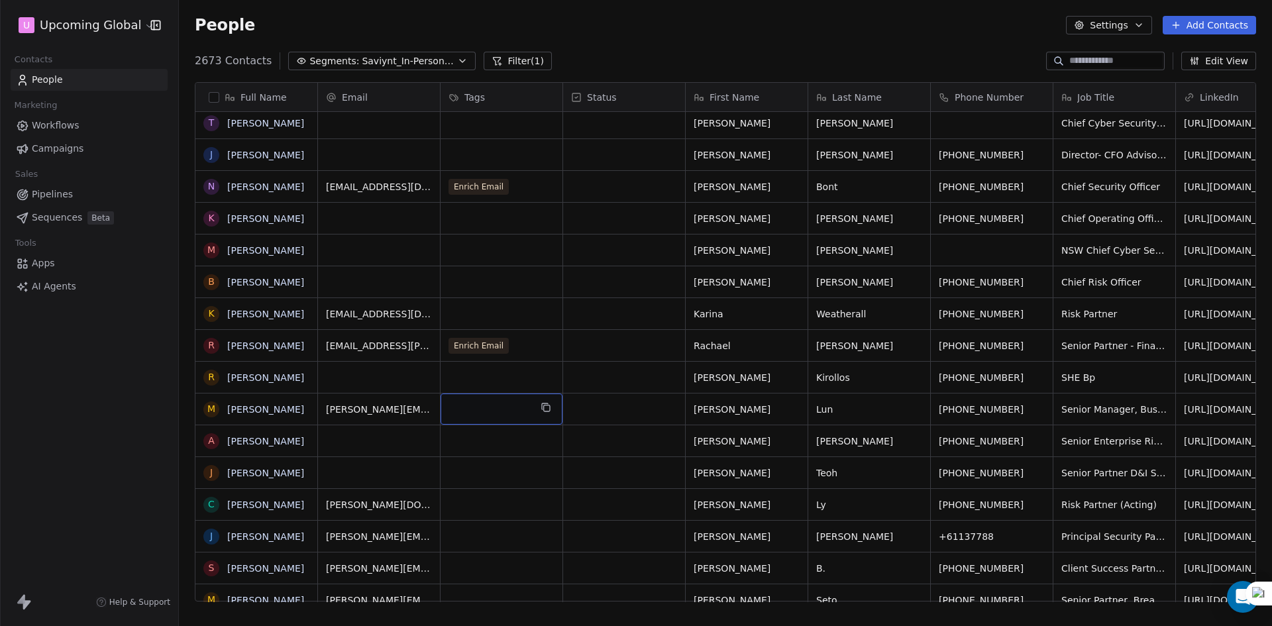
click at [485, 400] on div "grid" at bounding box center [502, 409] width 122 height 31
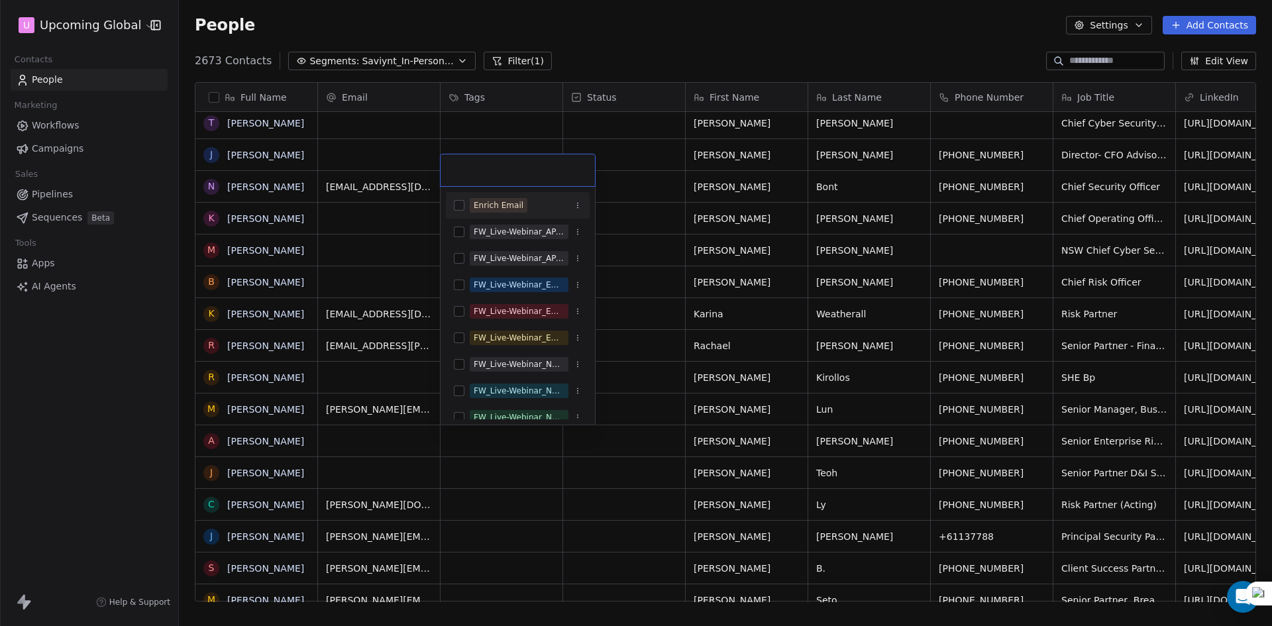
click at [511, 206] on div "Enrich Email" at bounding box center [499, 205] width 50 height 12
click at [671, 43] on html "U Upcoming Global Contacts People Marketing Workflows Campaigns Sales Pipelines…" at bounding box center [636, 313] width 1272 height 626
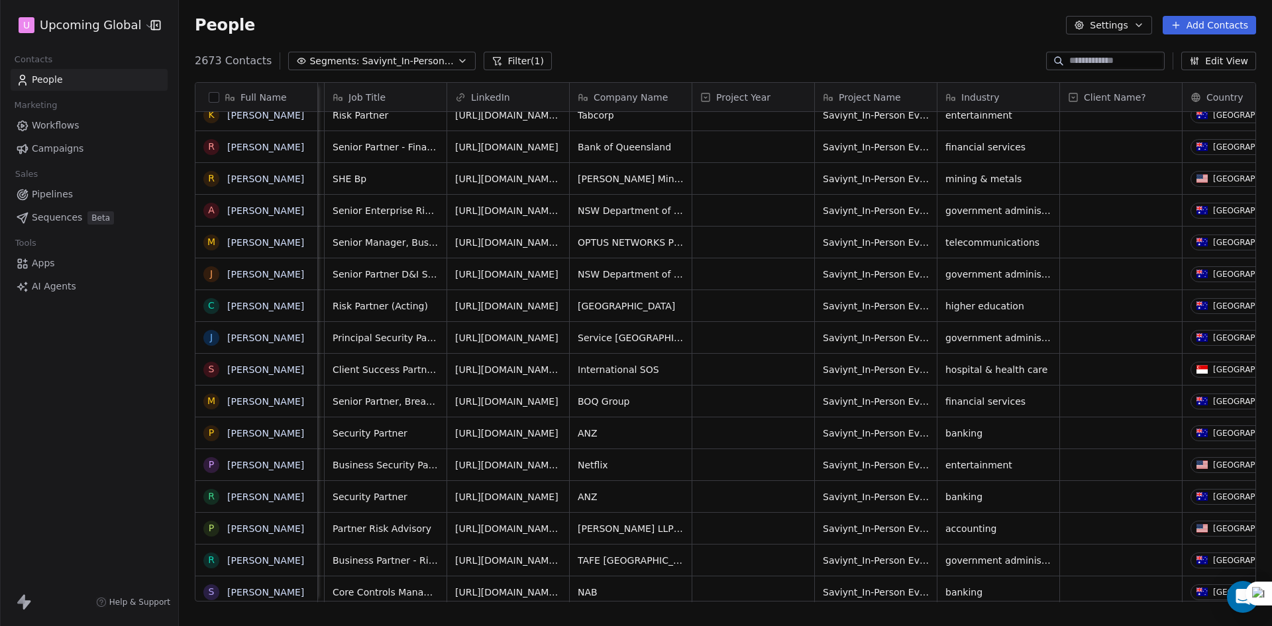
scroll to position [0, 0]
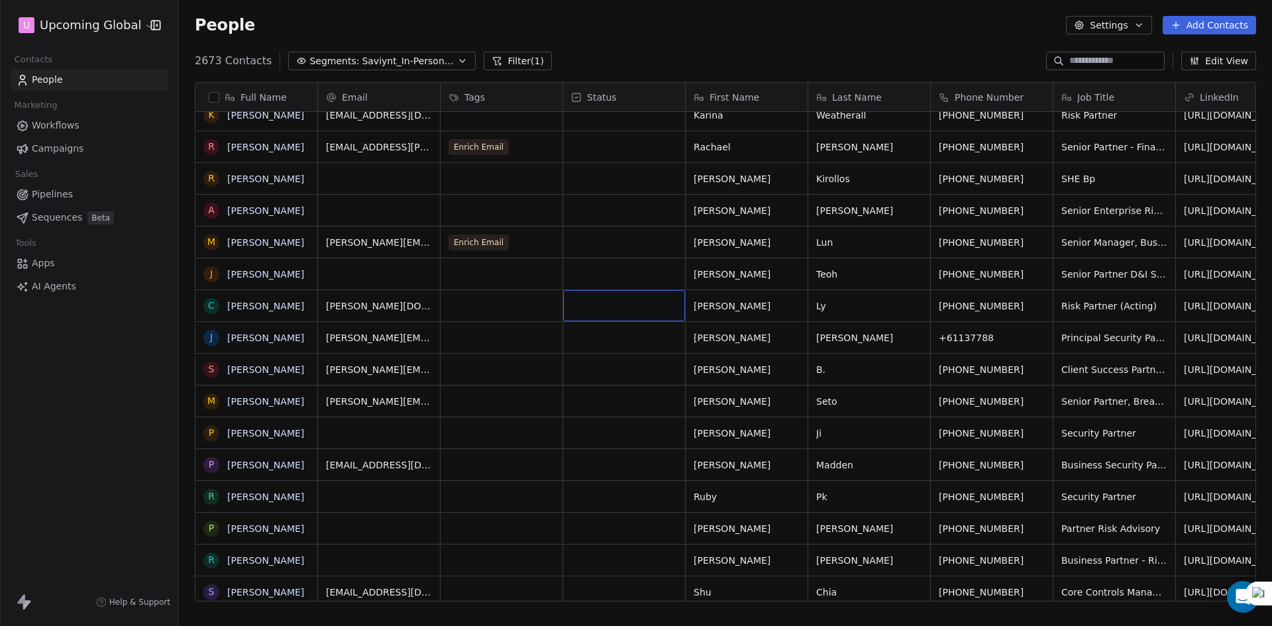
click at [604, 309] on div "grid" at bounding box center [624, 305] width 122 height 31
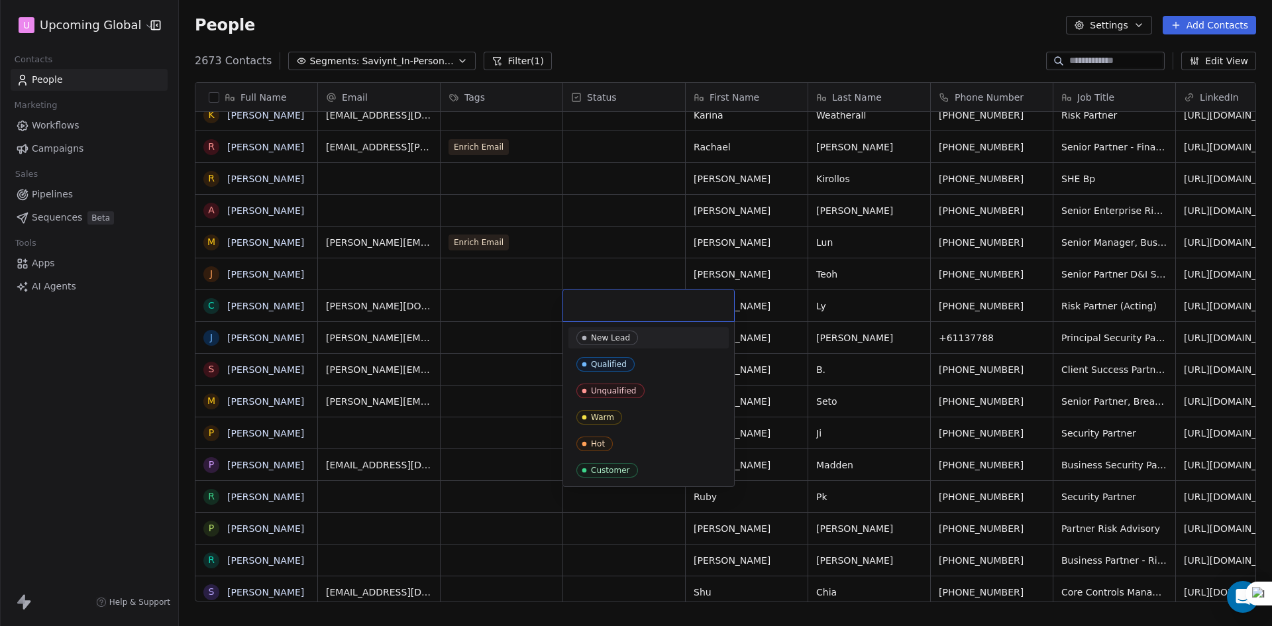
click at [497, 335] on html "U Upcoming Global Contacts People Marketing Workflows Campaigns Sales Pipelines…" at bounding box center [636, 313] width 1272 height 626
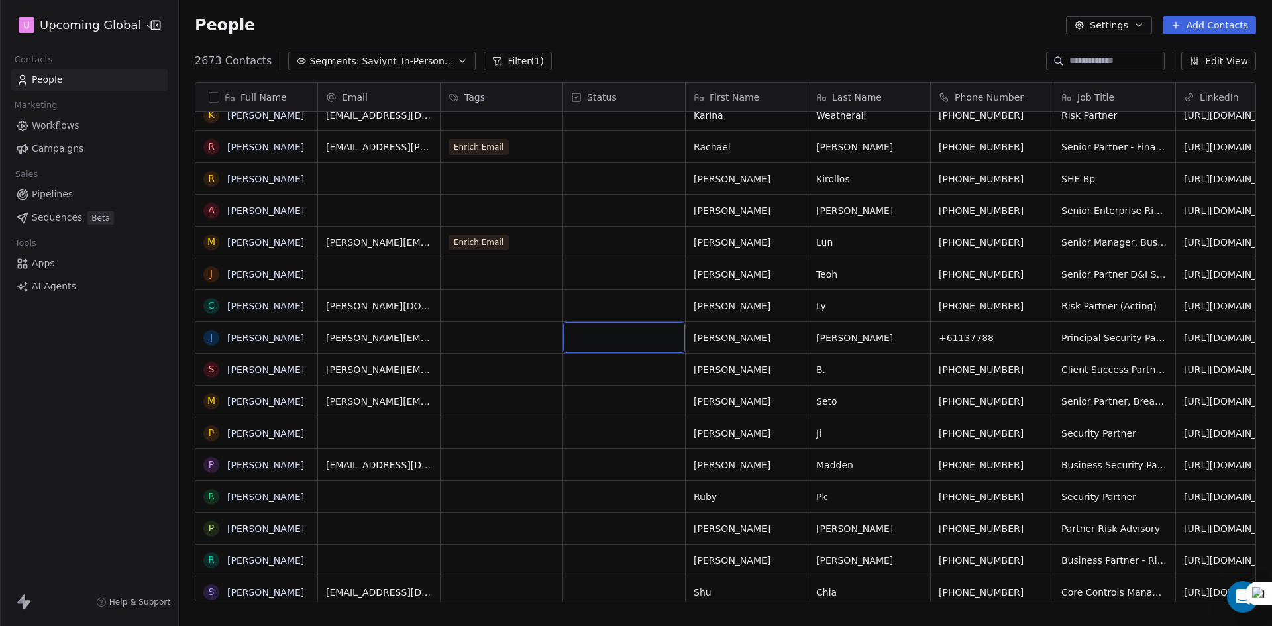
click at [595, 340] on div "grid" at bounding box center [624, 337] width 122 height 31
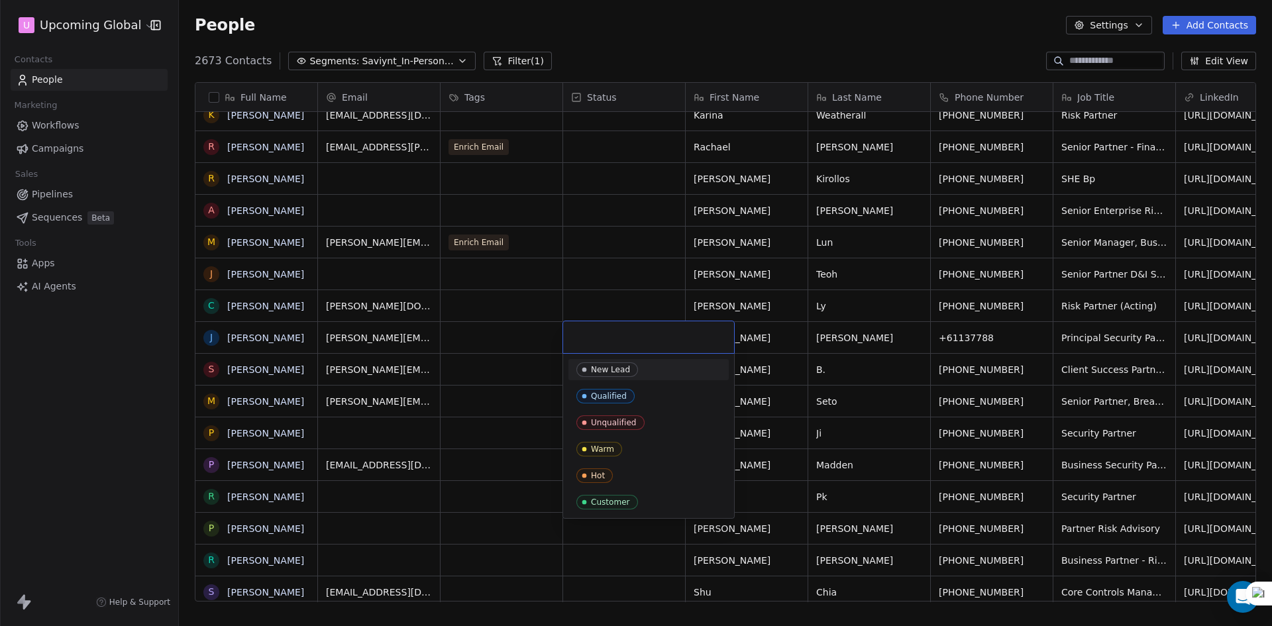
click at [501, 346] on html "U Upcoming Global Contacts People Marketing Workflows Campaigns Sales Pipelines…" at bounding box center [636, 313] width 1272 height 626
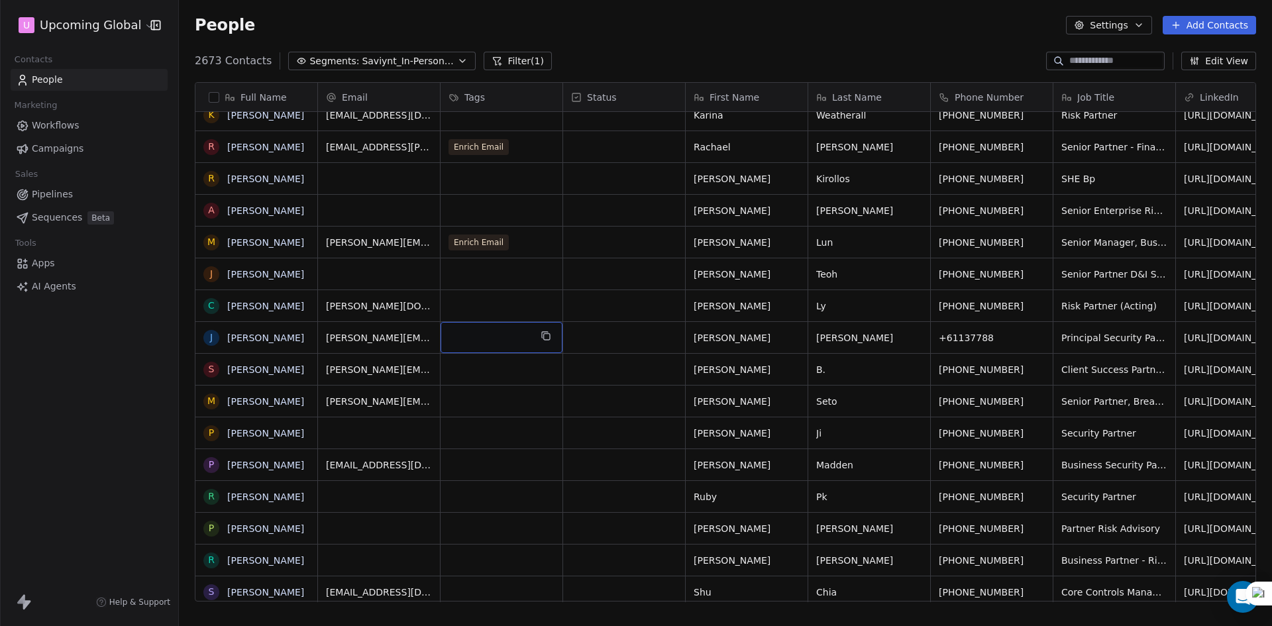
click at [501, 346] on div "grid" at bounding box center [502, 337] width 122 height 31
click at [507, 336] on div "grid" at bounding box center [502, 337] width 122 height 31
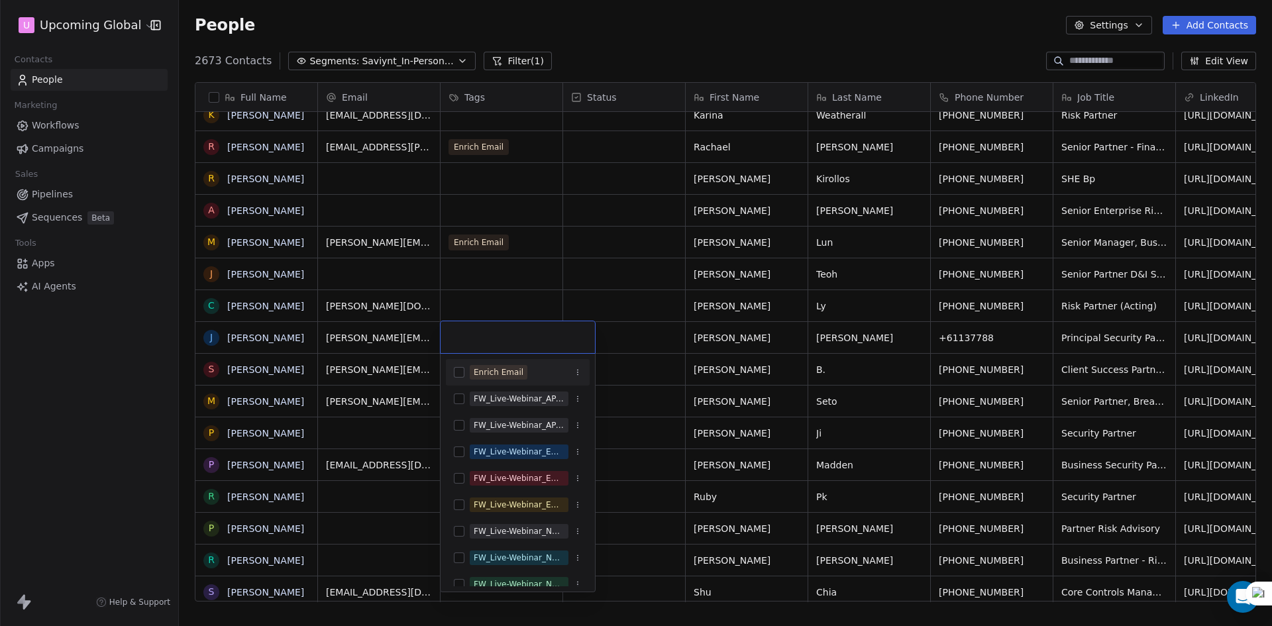
click at [494, 376] on div "Enrich Email" at bounding box center [499, 372] width 50 height 12
click at [595, 252] on html "U Upcoming Global Contacts People Marketing Workflows Campaigns Sales Pipelines…" at bounding box center [636, 313] width 1272 height 626
